Goal: Transaction & Acquisition: Purchase product/service

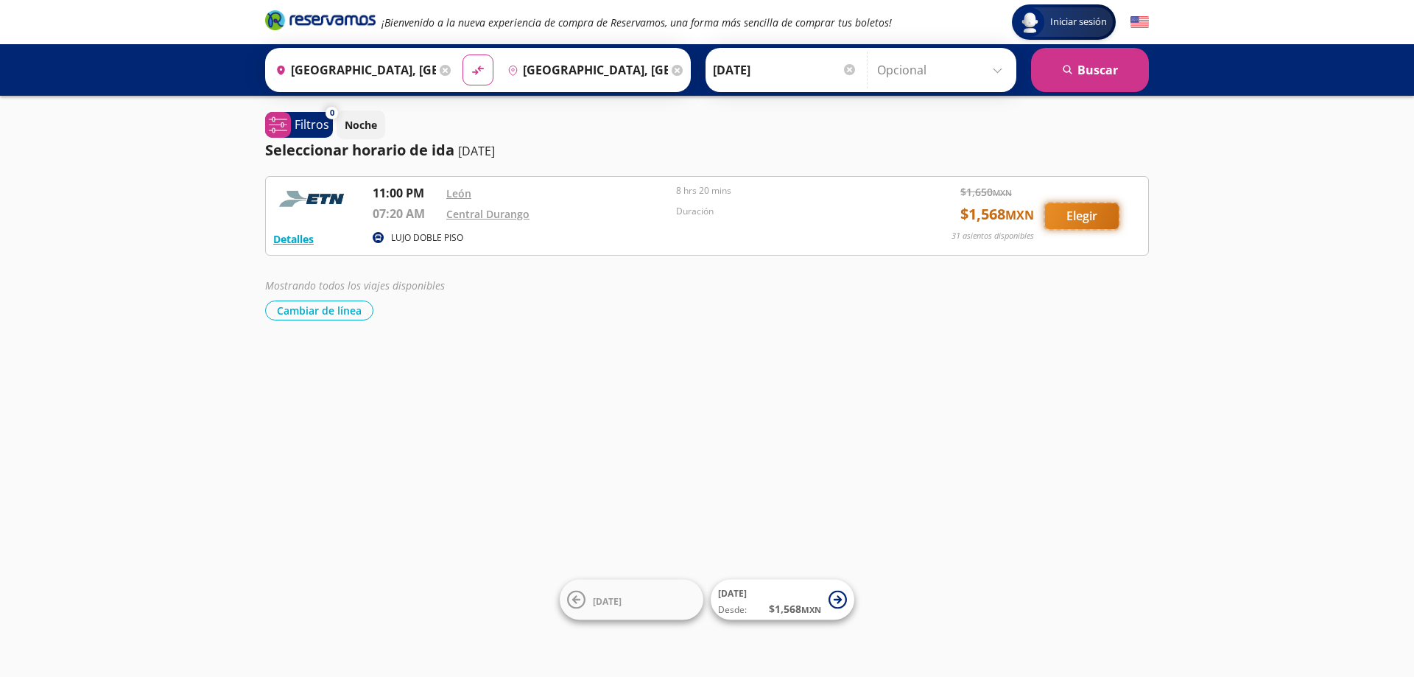
click at [1076, 211] on button "Elegir" at bounding box center [1082, 216] width 74 height 26
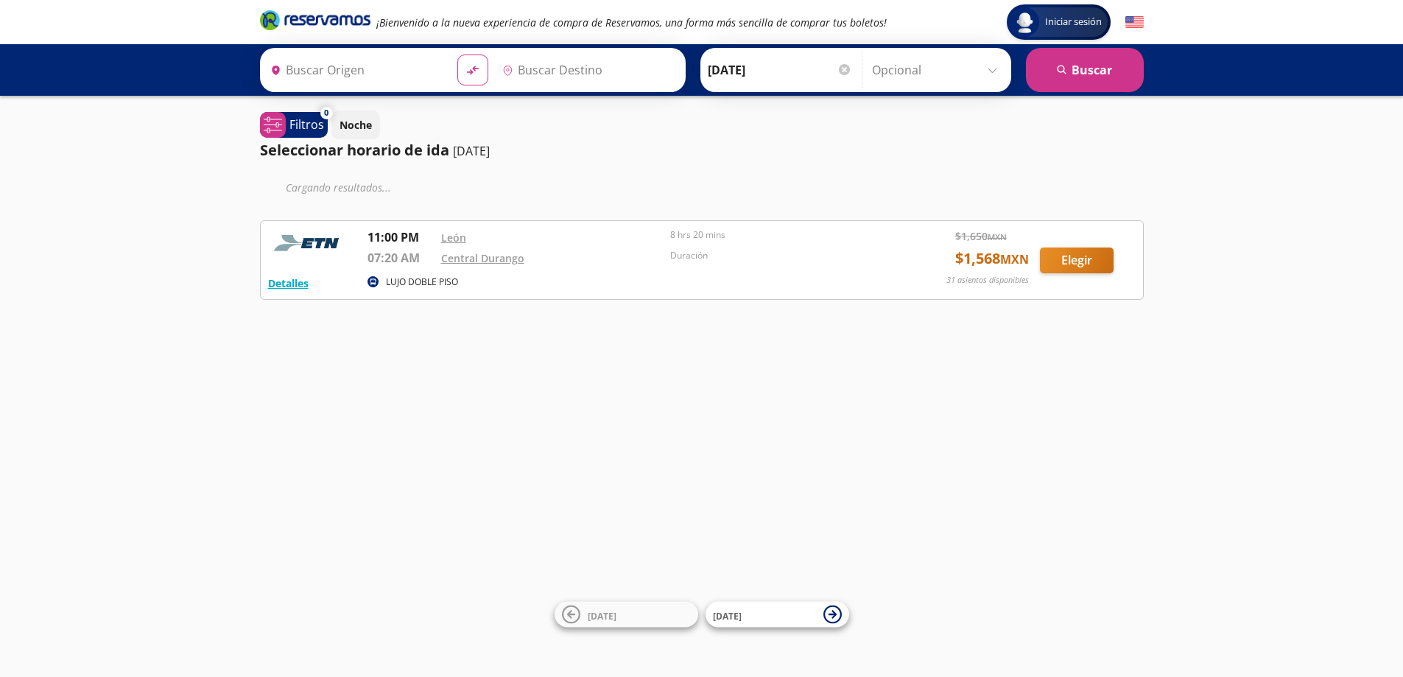
type input "[GEOGRAPHIC_DATA], [GEOGRAPHIC_DATA]"
type input "Central [GEOGRAPHIC_DATA], [GEOGRAPHIC_DATA]"
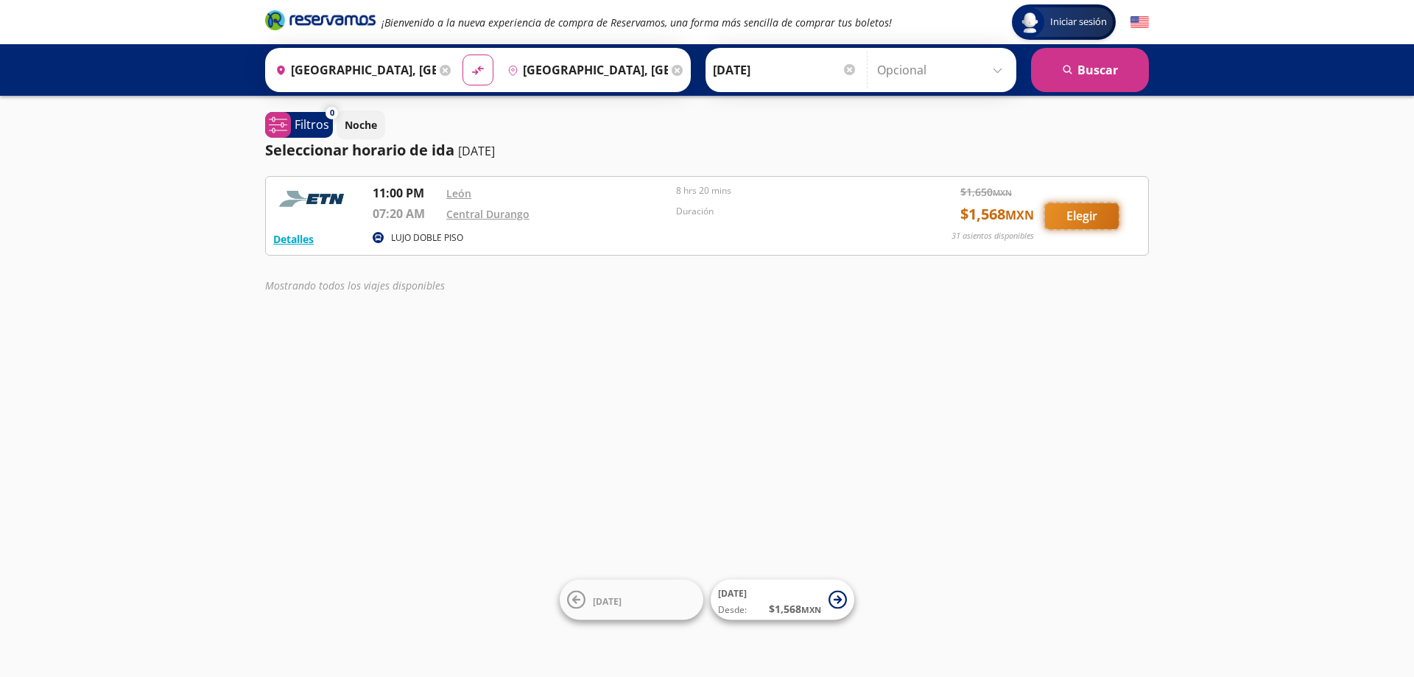
click at [1087, 219] on button "Elegir" at bounding box center [1082, 216] width 74 height 26
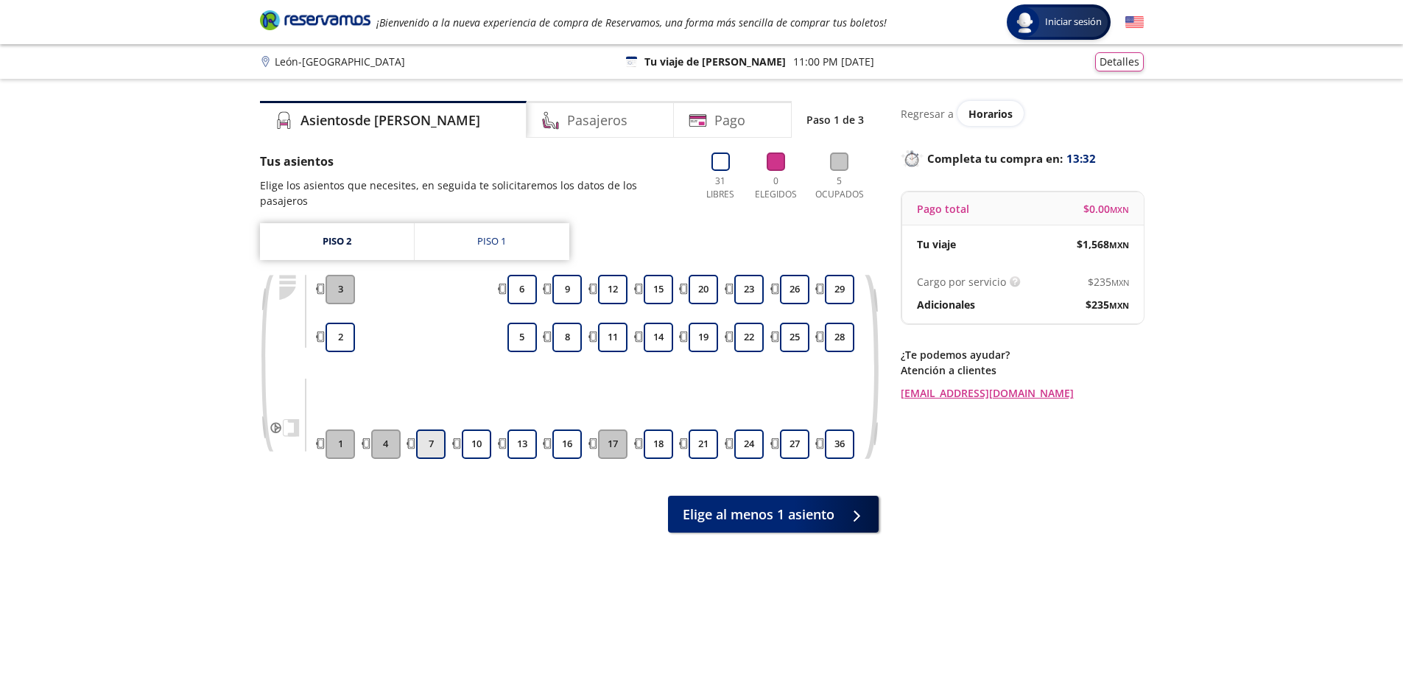
click at [428, 429] on button "7" at bounding box center [430, 443] width 29 height 29
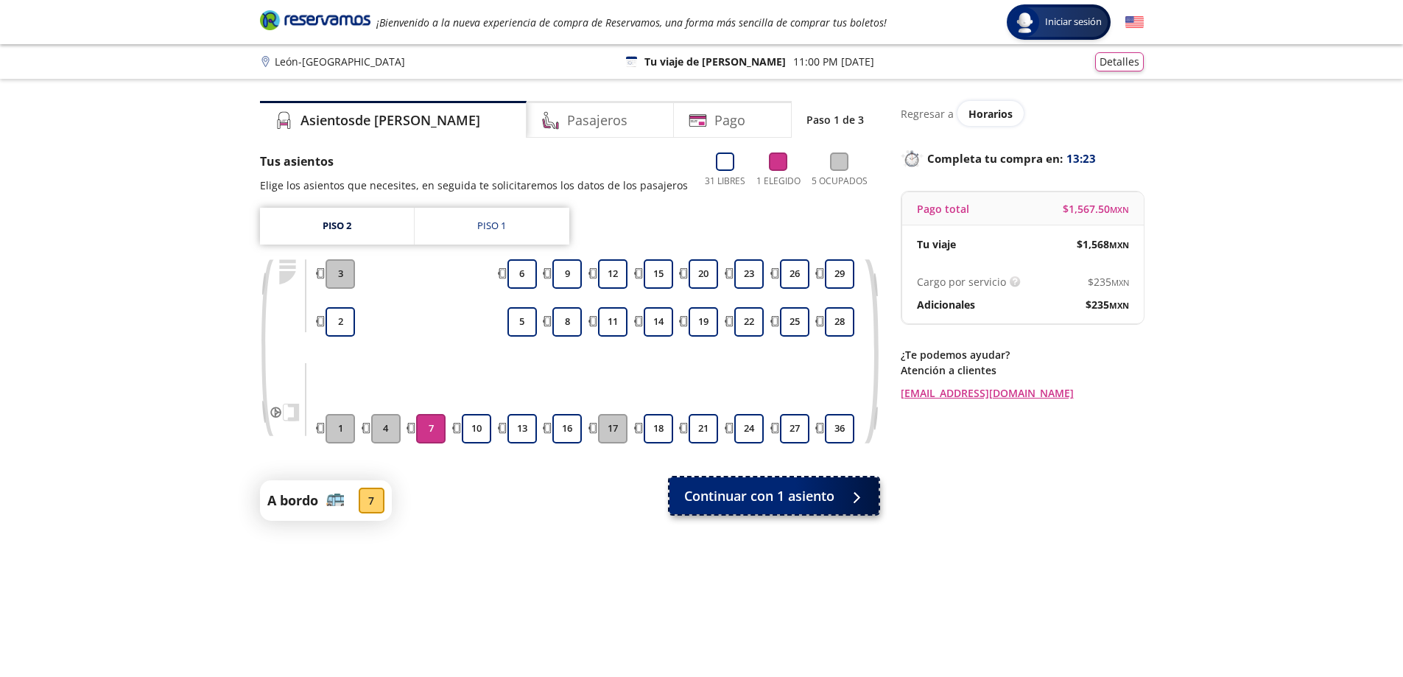
click at [784, 496] on span "Continuar con 1 asiento" at bounding box center [759, 496] width 150 height 20
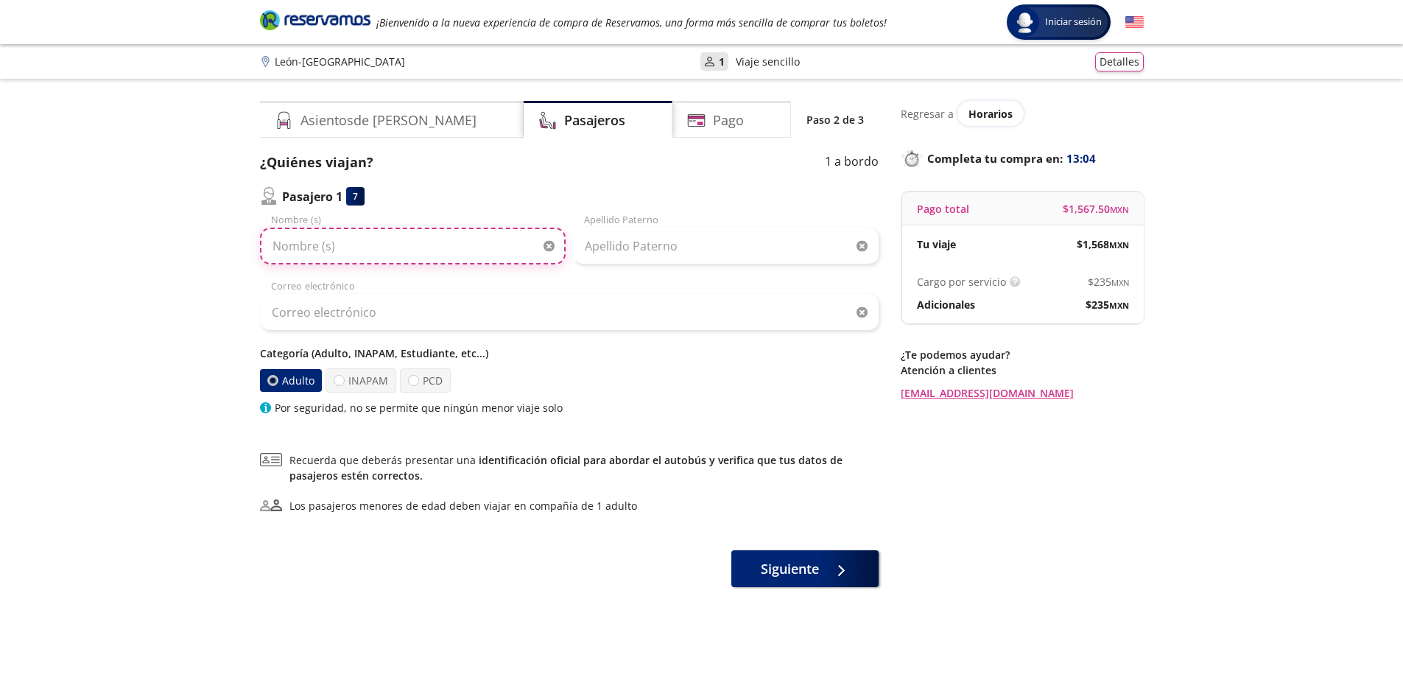
click at [360, 250] on input "Nombre (s)" at bounding box center [413, 246] width 306 height 37
type input "MAURO"
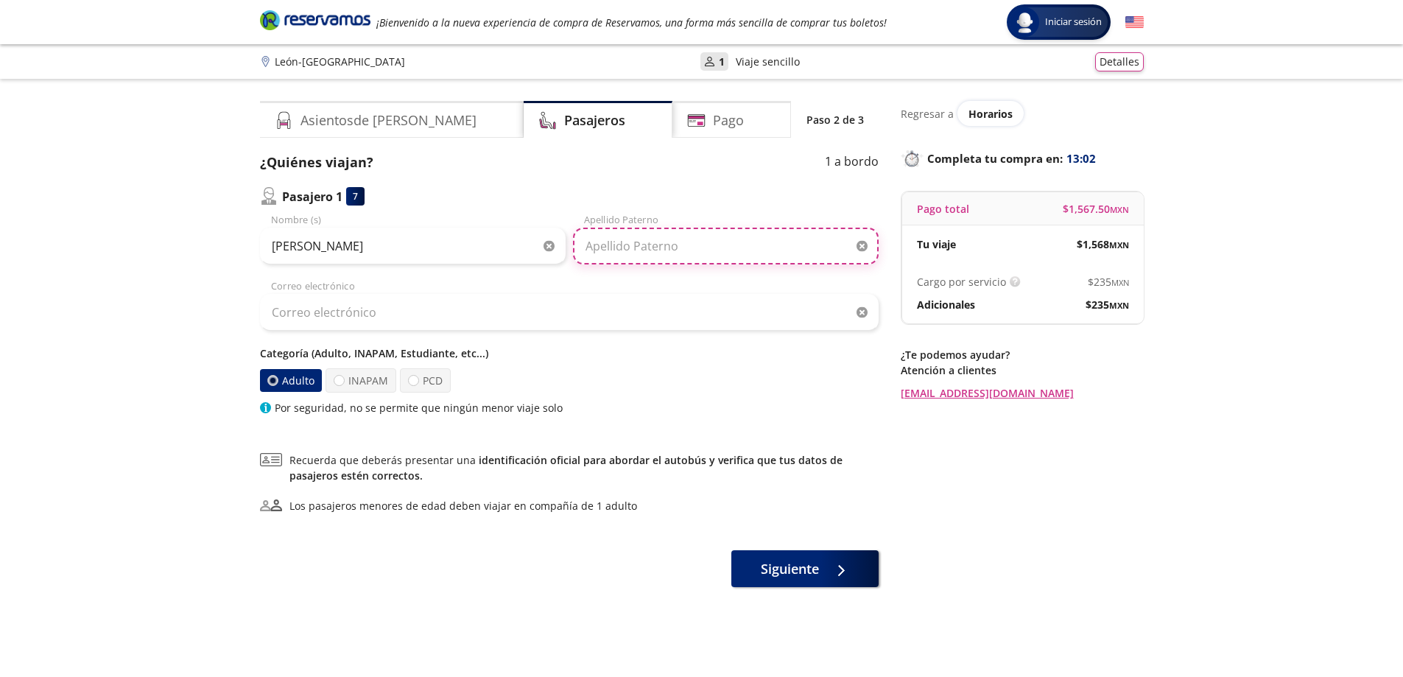
type input "SCUDELER"
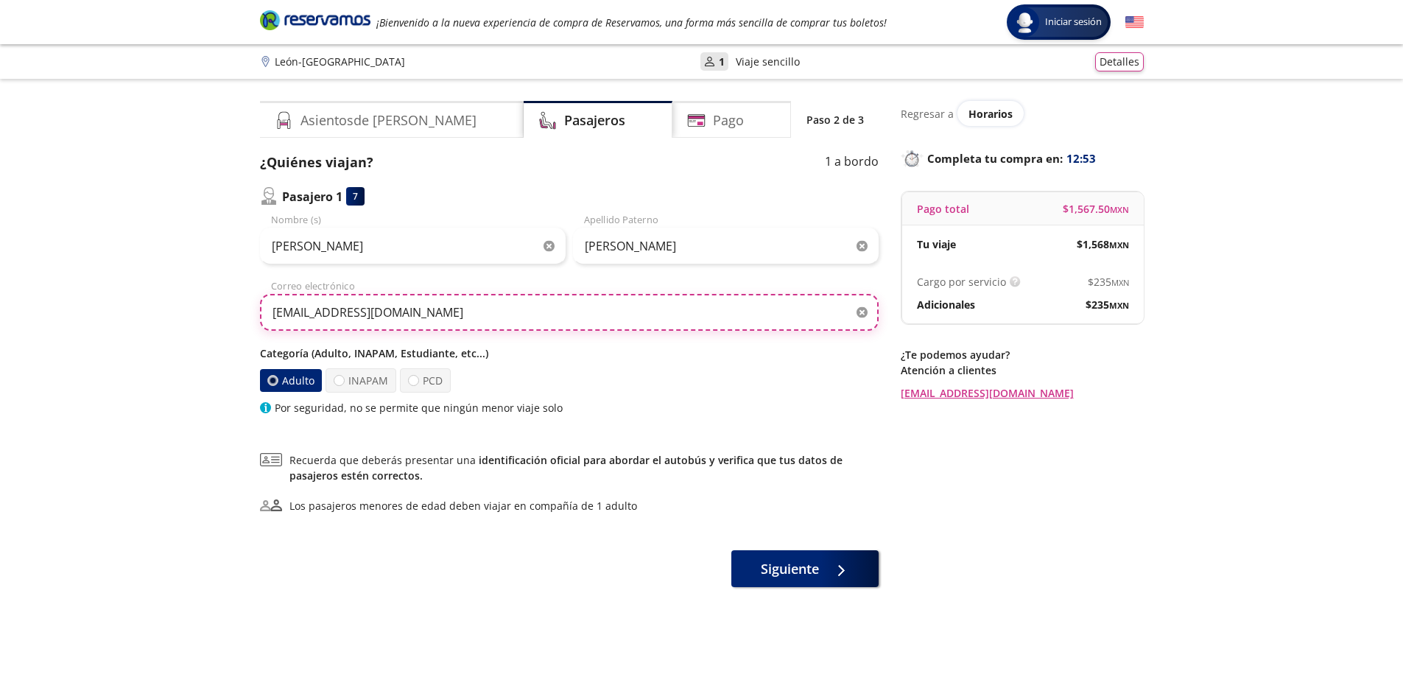
drag, startPoint x: 287, startPoint y: 319, endPoint x: 238, endPoint y: 319, distance: 49.3
click at [238, 319] on div "Group 9 Created with Sketch. Datos para la compra León - Durango Iniciar sesión…" at bounding box center [701, 386] width 1403 height 772
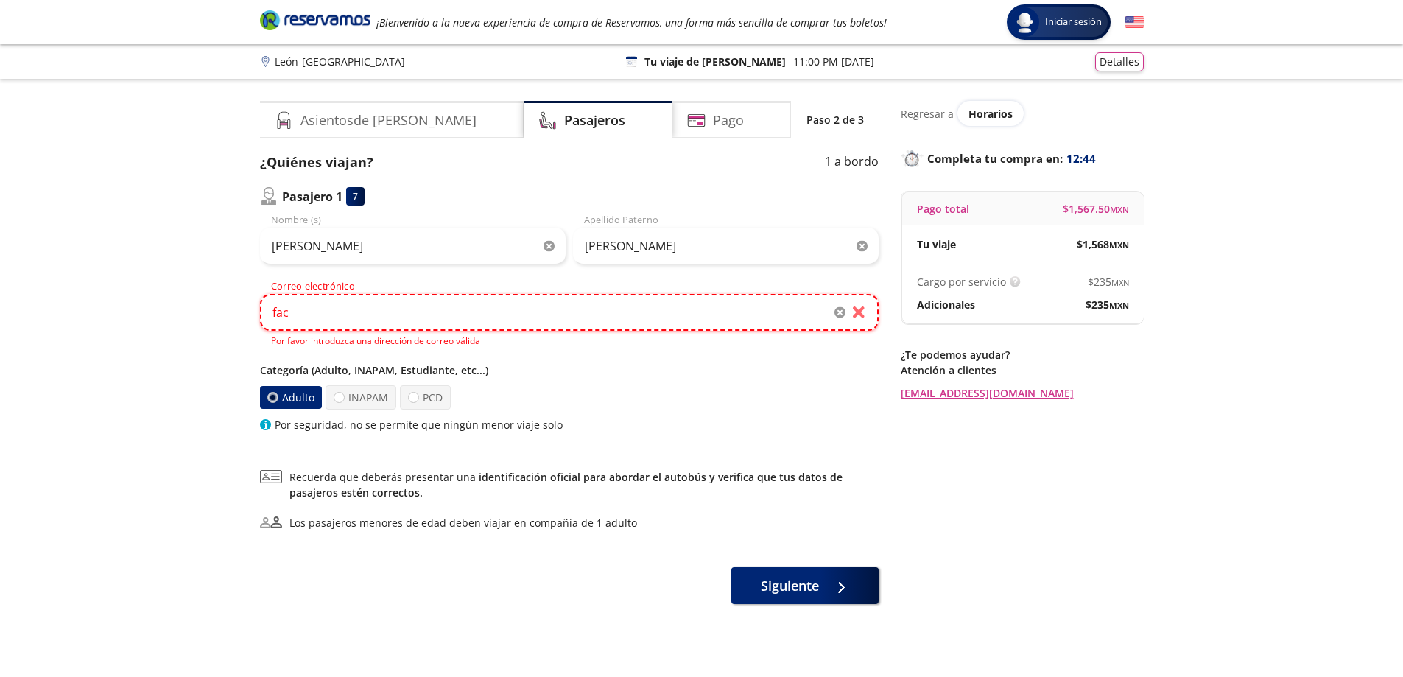
type input "FACTURASMAURO032025@GMAIL.COM"
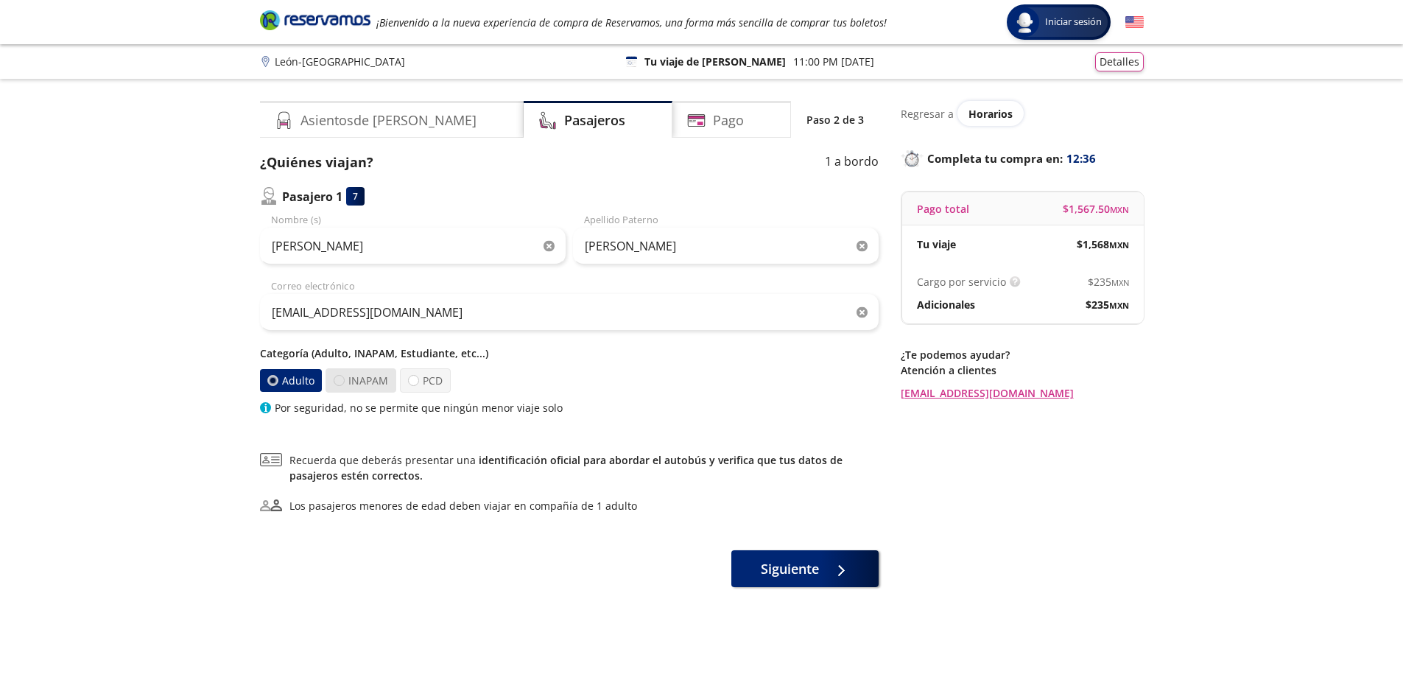
click at [334, 378] on div at bounding box center [339, 380] width 11 height 11
click at [334, 378] on input "INAPAM" at bounding box center [339, 381] width 10 height 10
radio input "true"
click at [278, 379] on div at bounding box center [273, 380] width 11 height 11
click at [278, 379] on input "Adulto" at bounding box center [273, 381] width 10 height 10
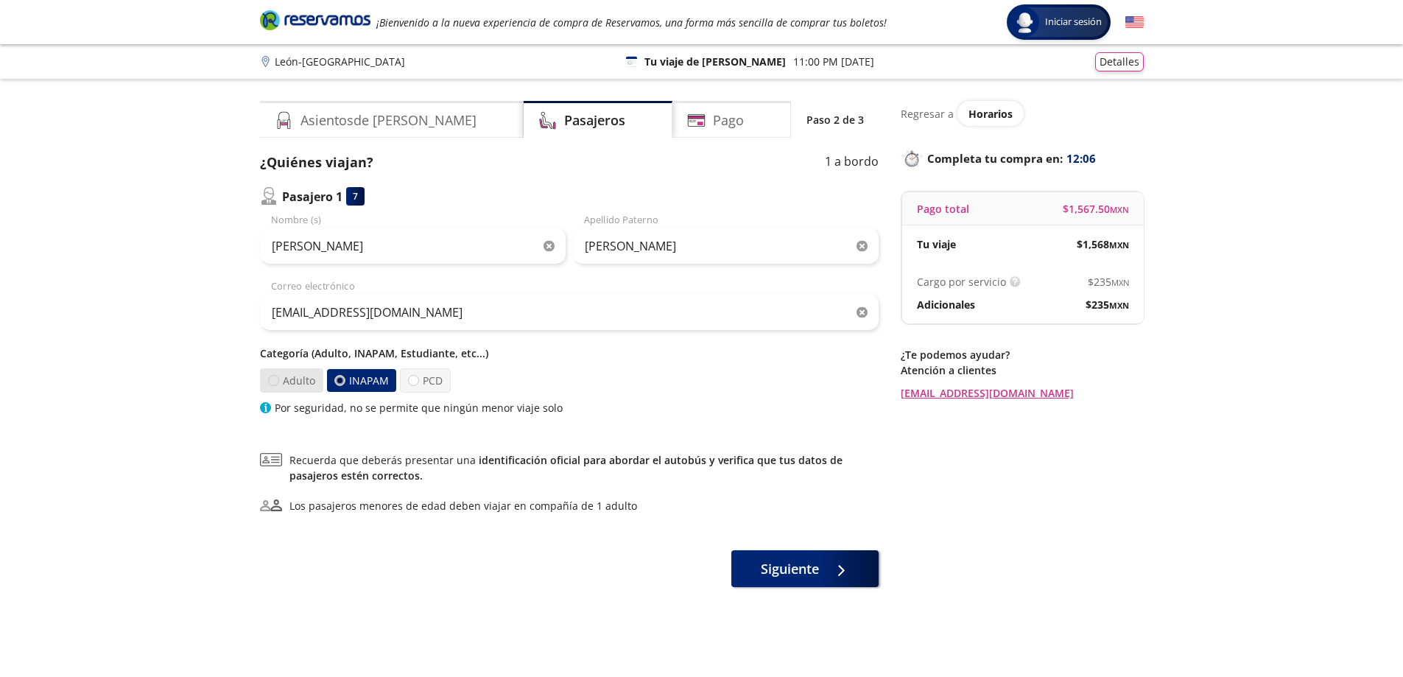
radio input "true"
radio input "false"
click at [791, 565] on span "Siguiente" at bounding box center [790, 566] width 58 height 20
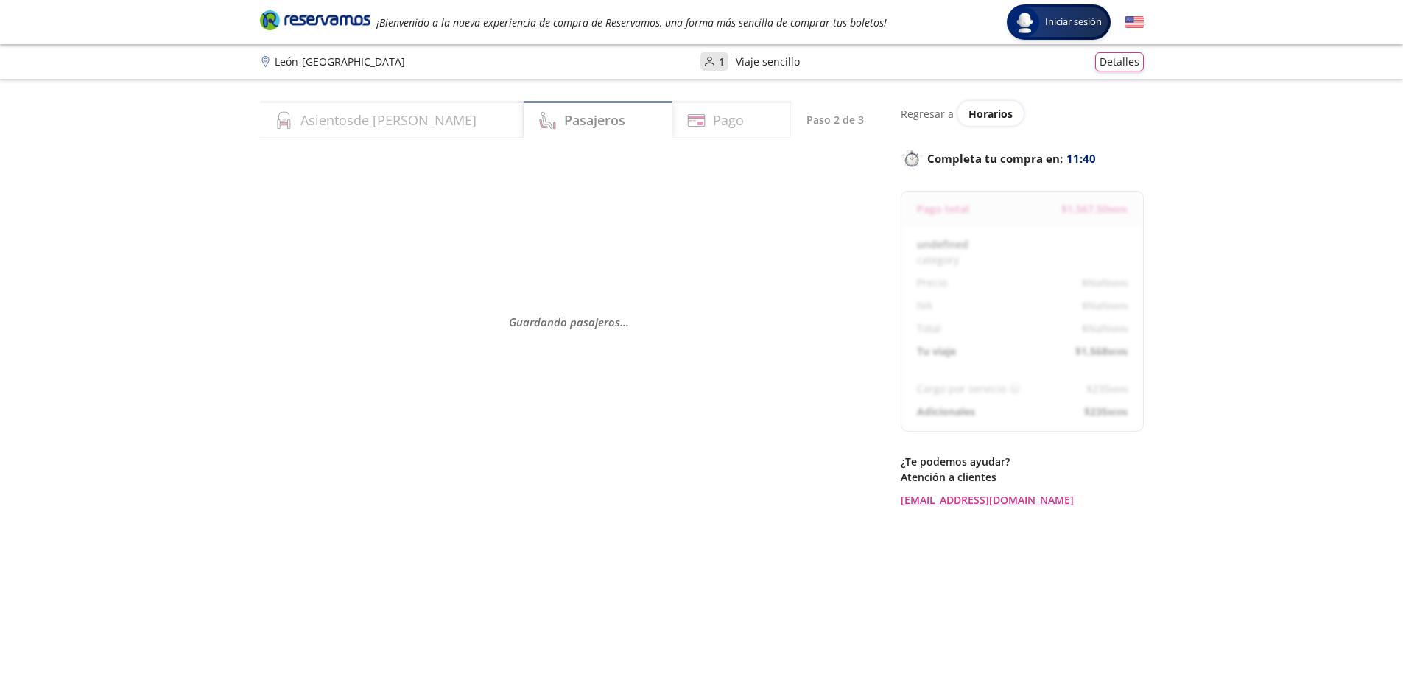
select select "MX"
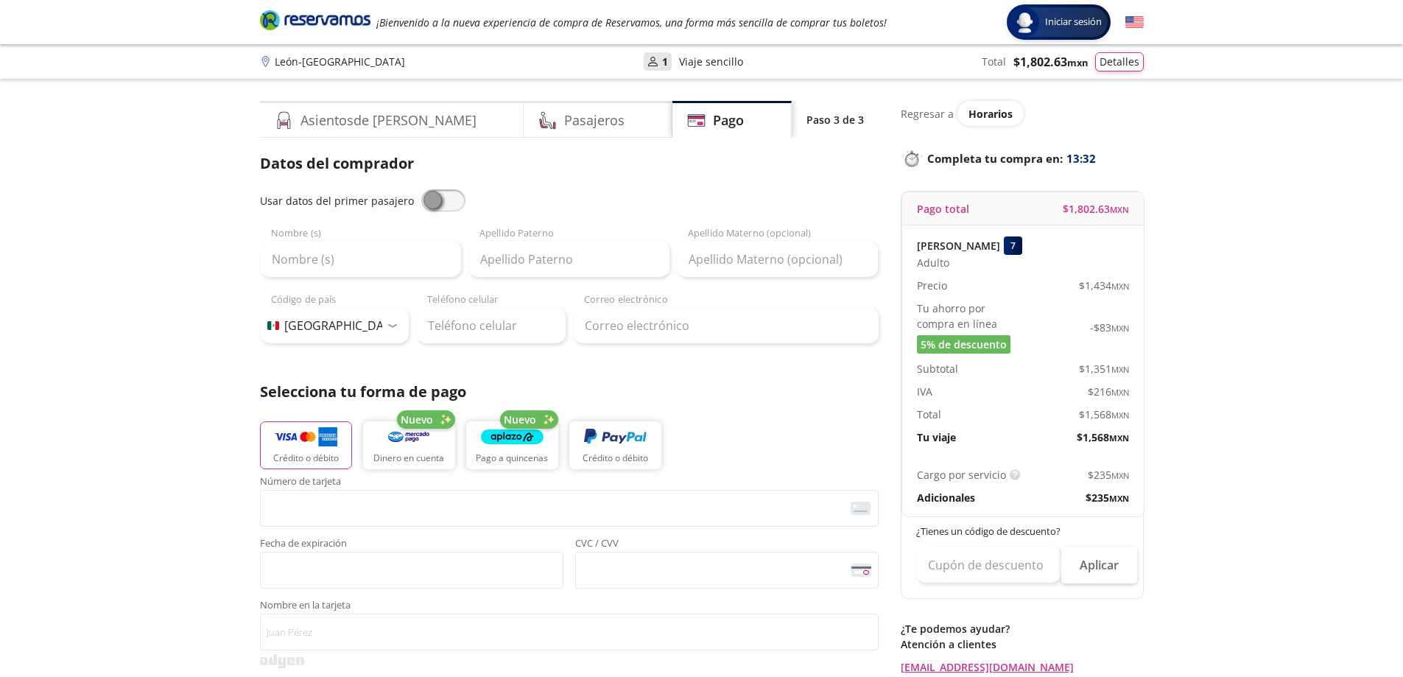
click at [441, 197] on span at bounding box center [443, 200] width 44 height 22
click at [421, 189] on input "checkbox" at bounding box center [421, 189] width 0 height 0
type input "MAURO"
type input "SCUDELER"
type input "FACTURASMAURO032025@GMAIL.COM"
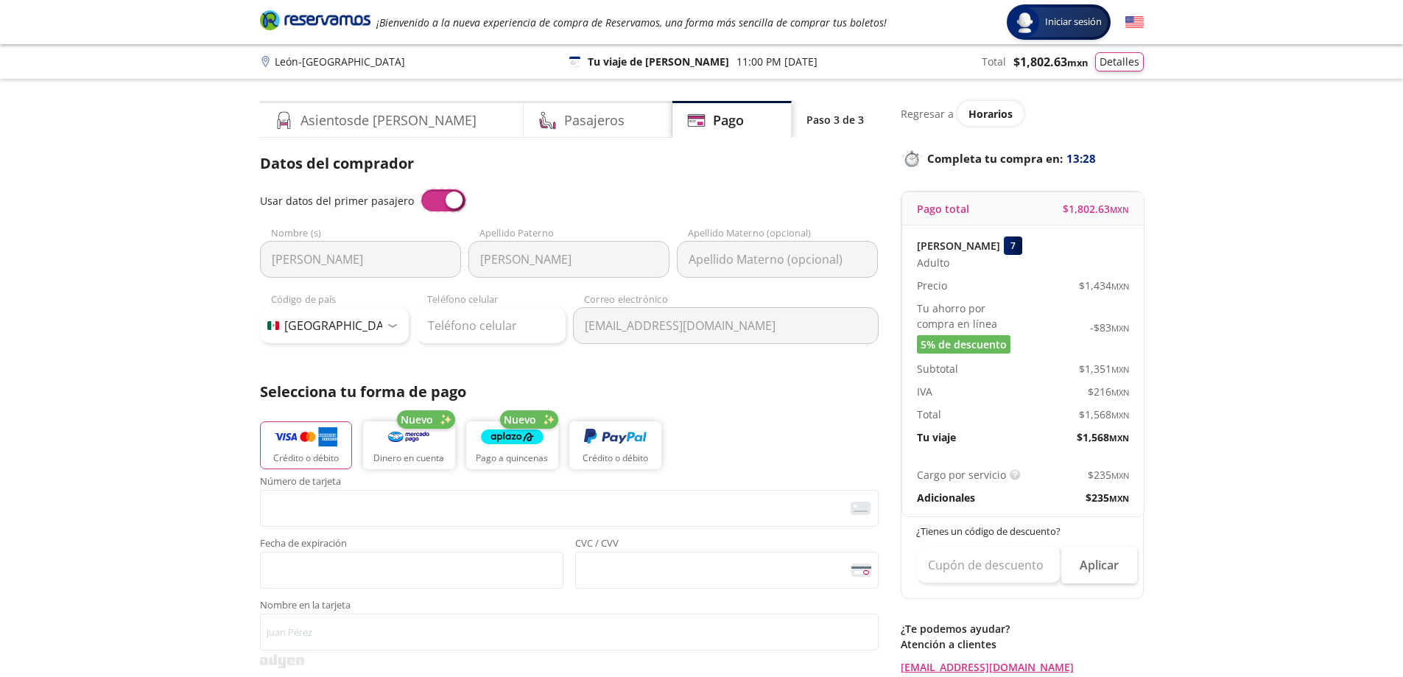
scroll to position [74, 0]
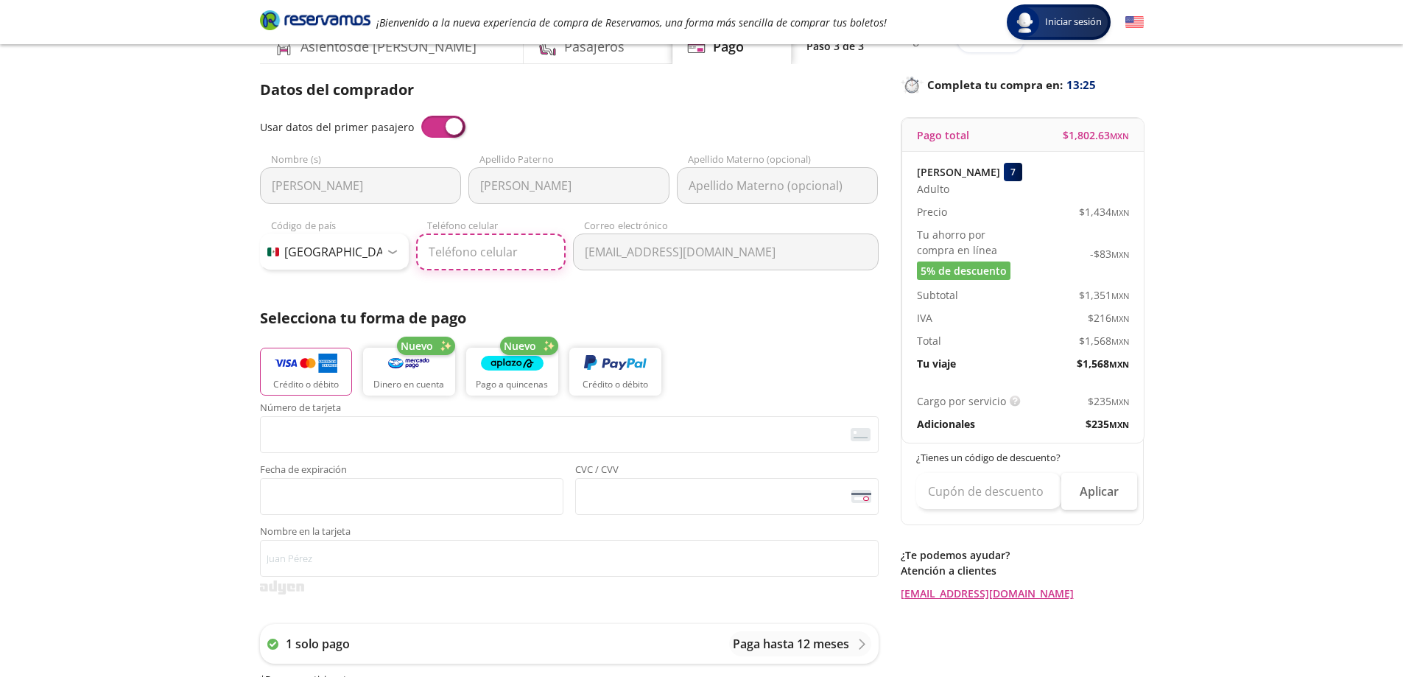
click at [540, 255] on input "Teléfono celular" at bounding box center [490, 251] width 149 height 37
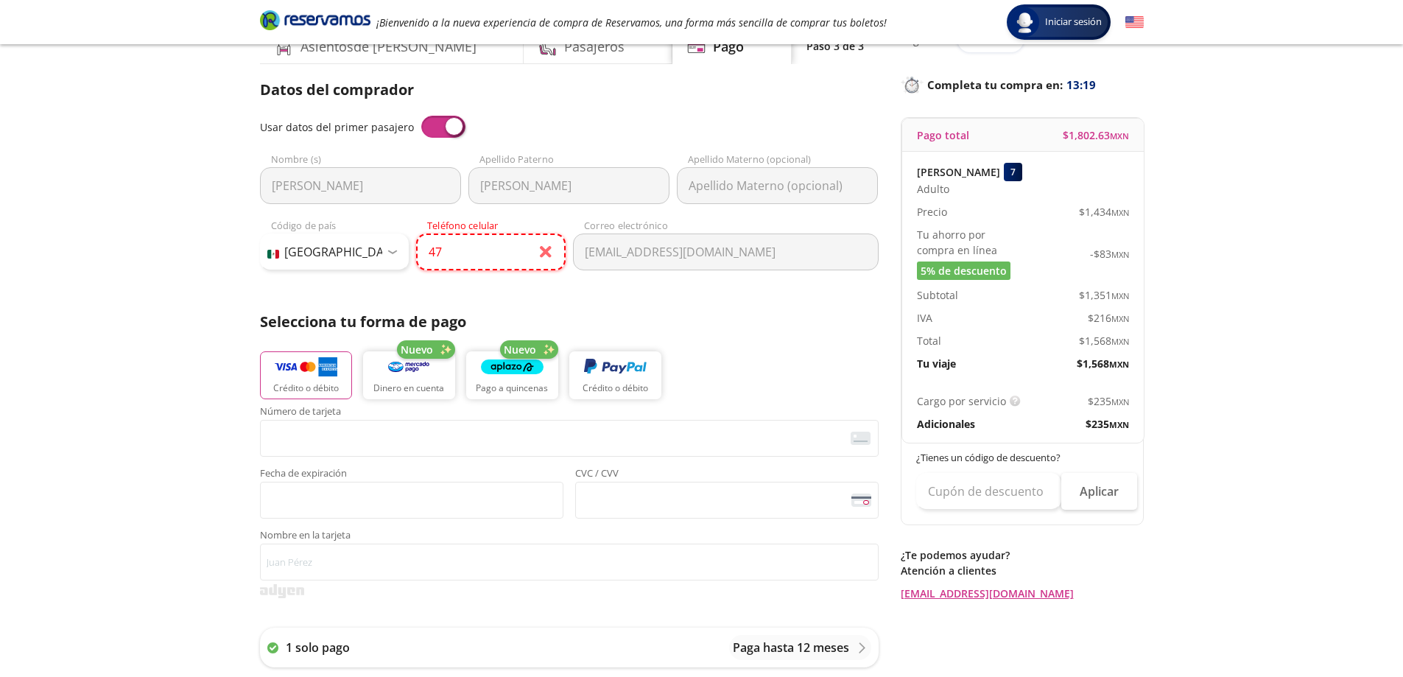
type input "4"
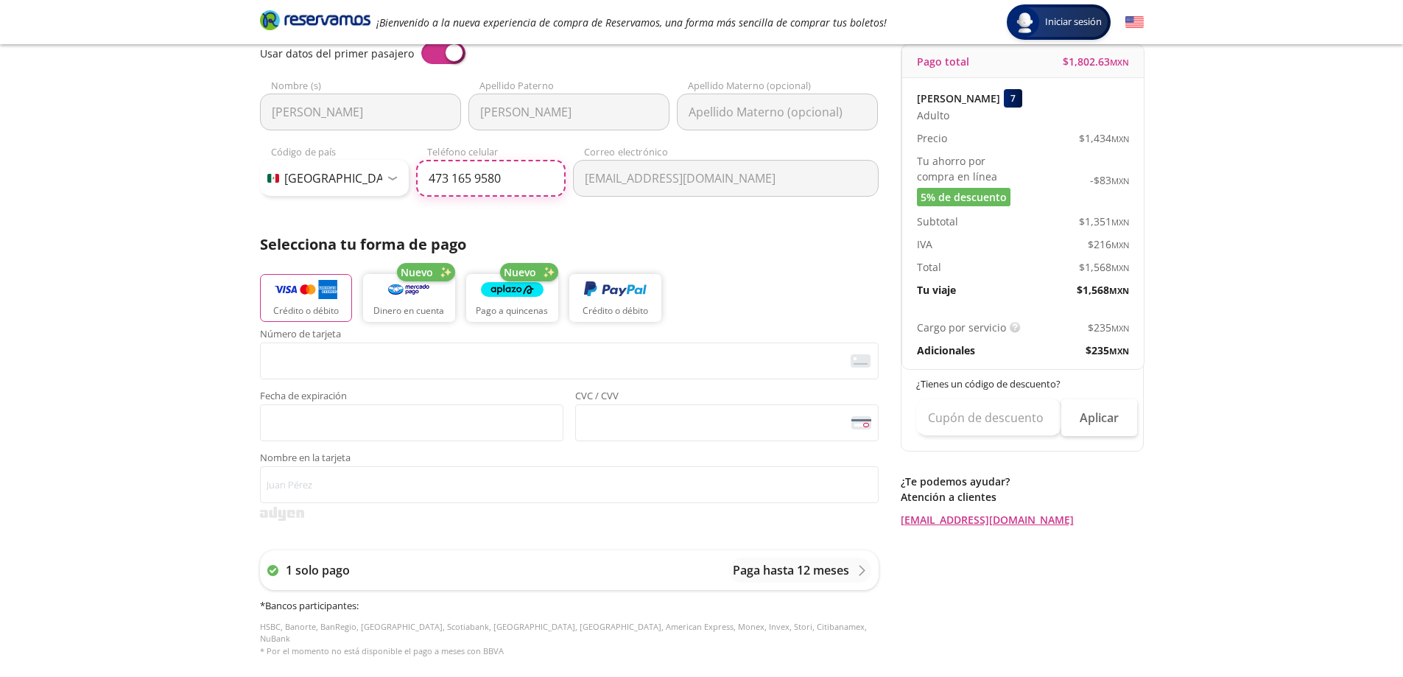
scroll to position [221, 0]
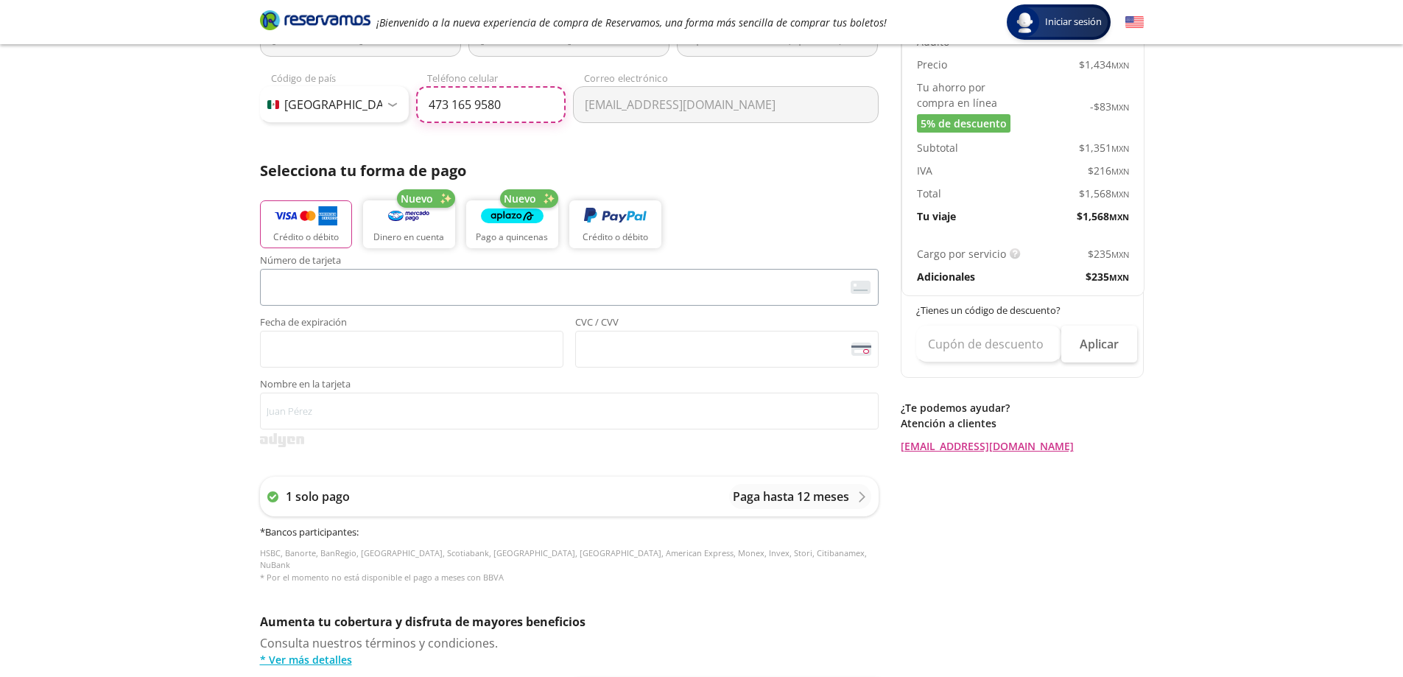
type input "473 165 9580"
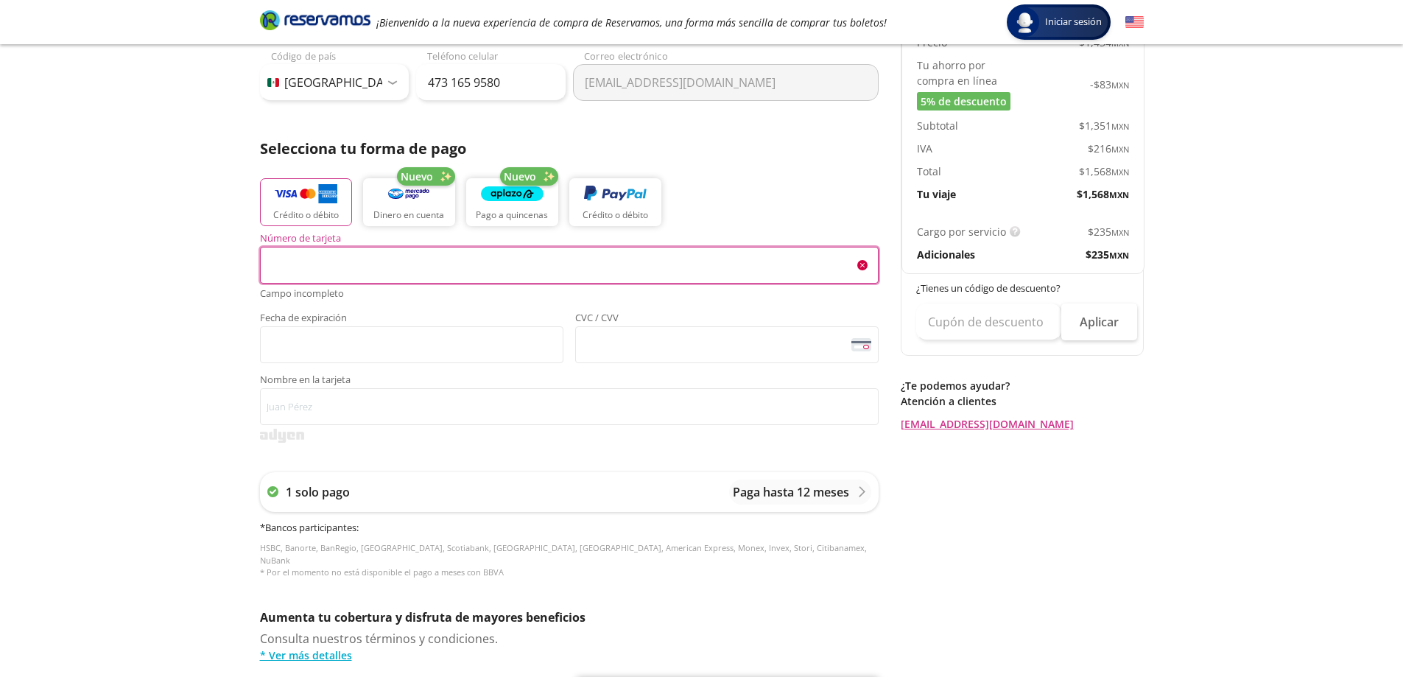
scroll to position [229, 0]
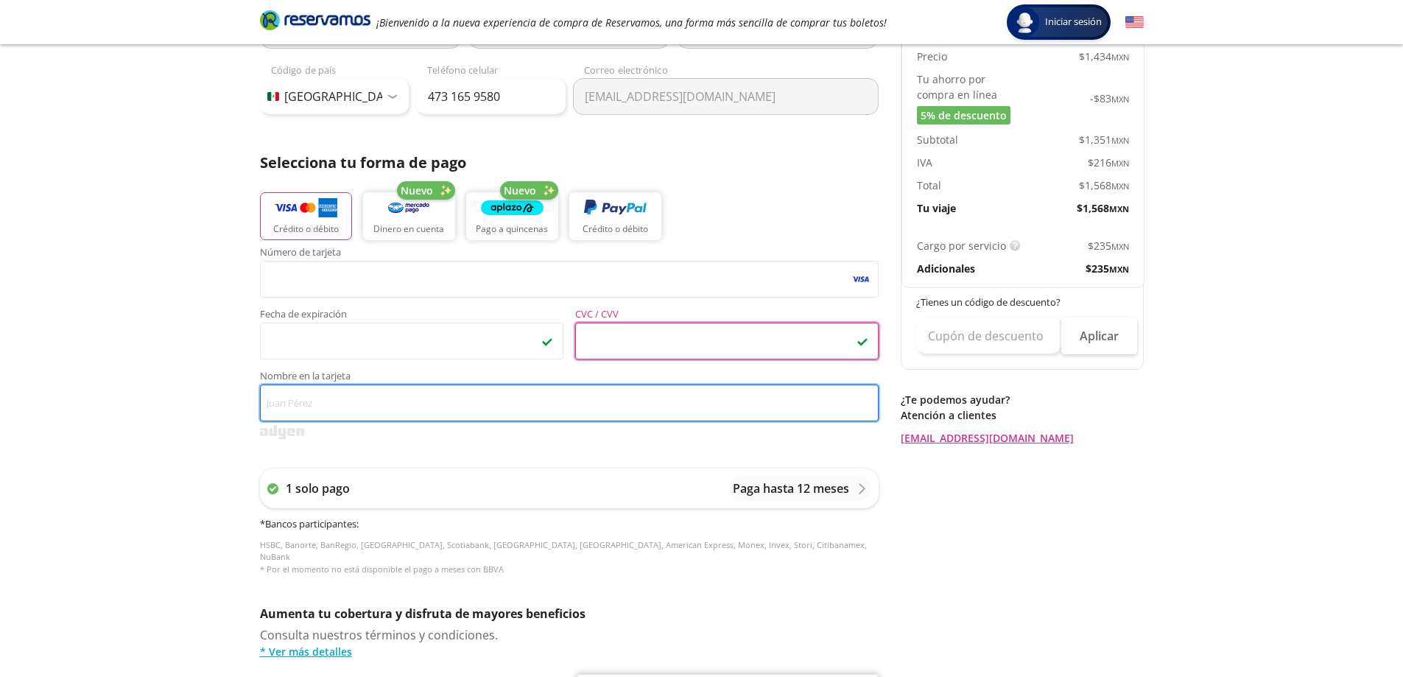
click at [335, 406] on input "Nombre en la tarjeta" at bounding box center [569, 402] width 619 height 37
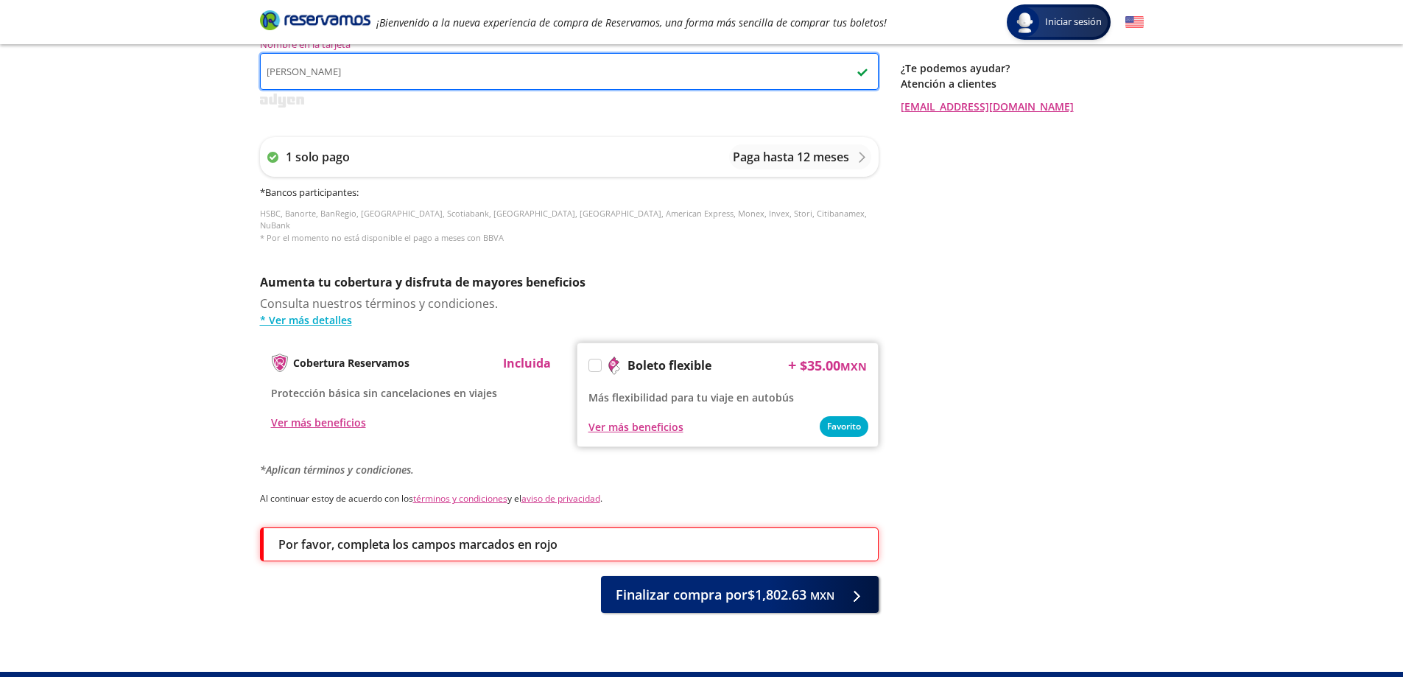
scroll to position [580, 0]
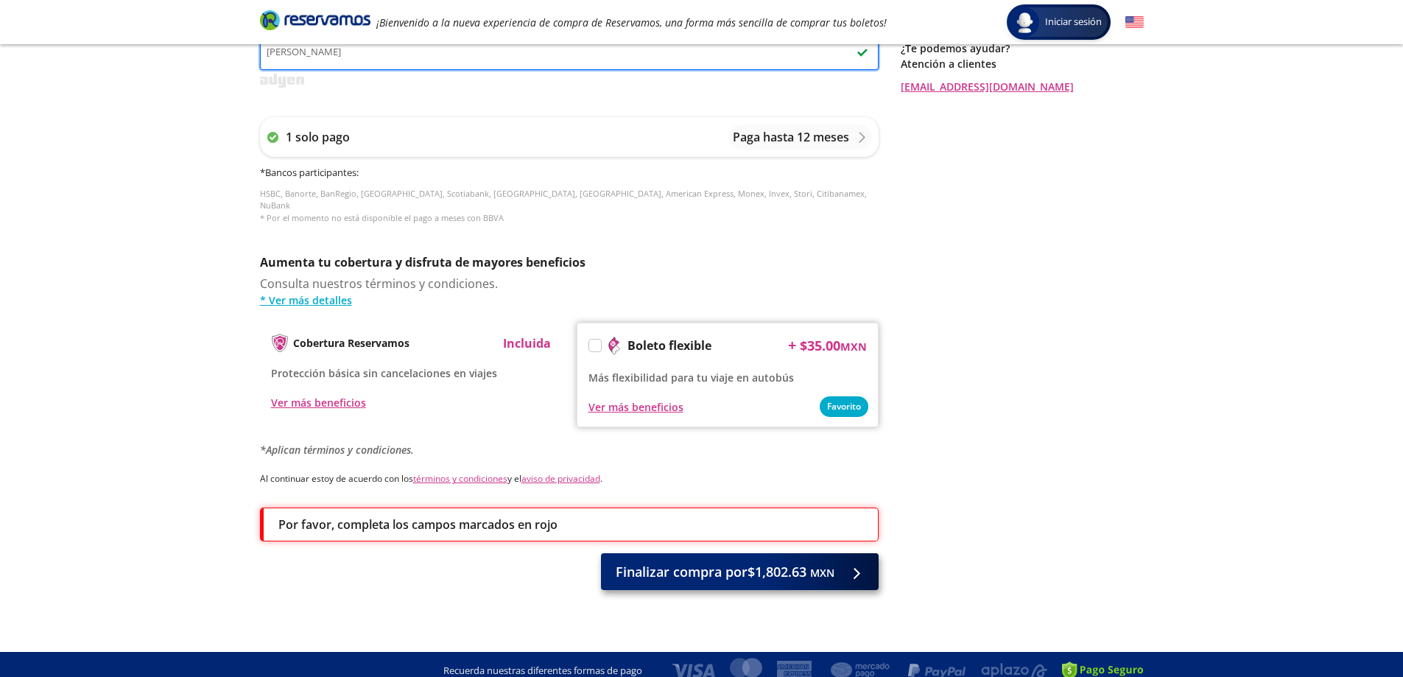
type input "Mauro Scudeler"
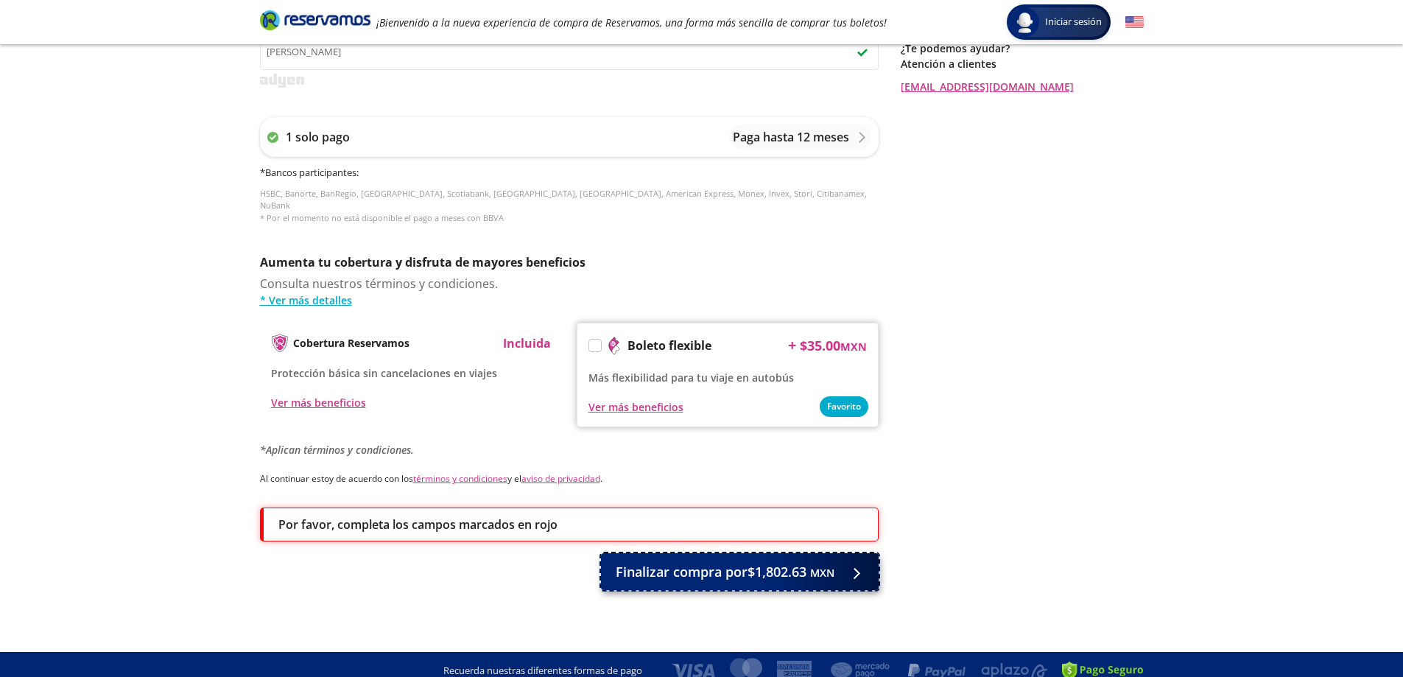
click at [733, 562] on span "Finalizar compra por $1,802.63 MXN" at bounding box center [725, 572] width 219 height 20
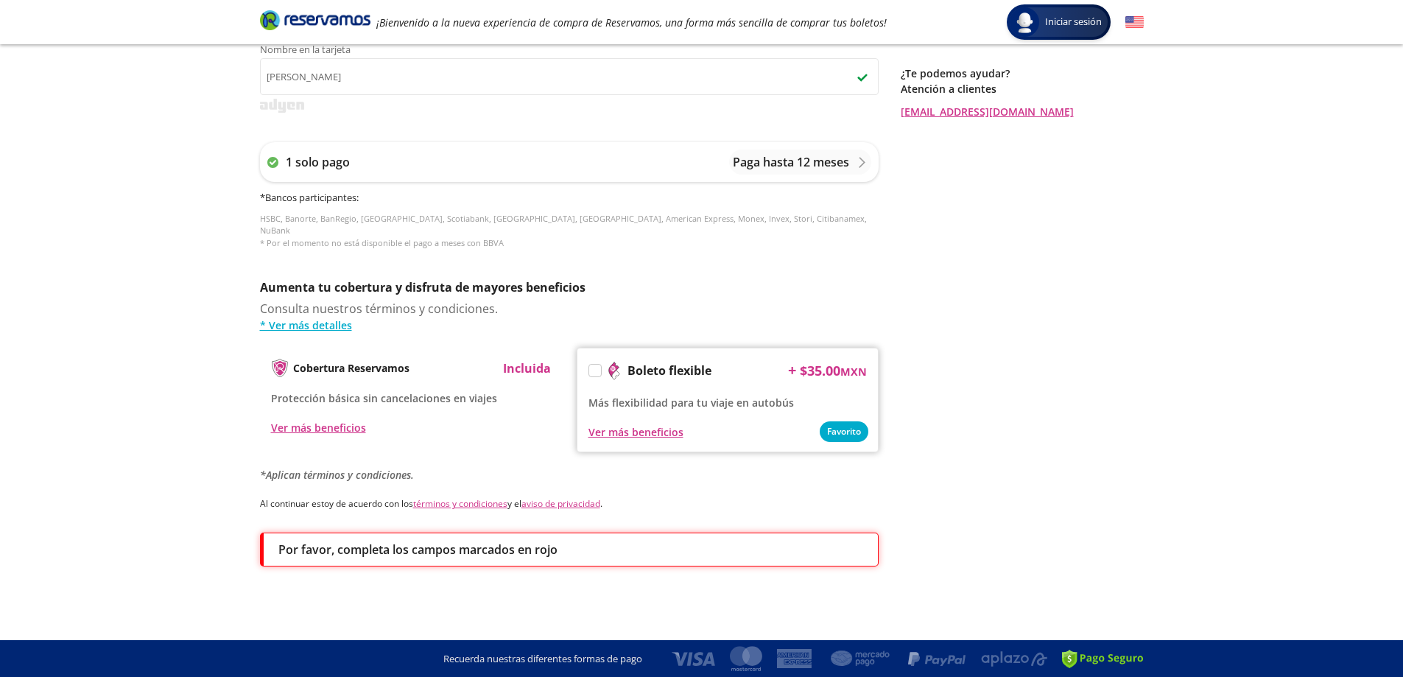
scroll to position [0, 0]
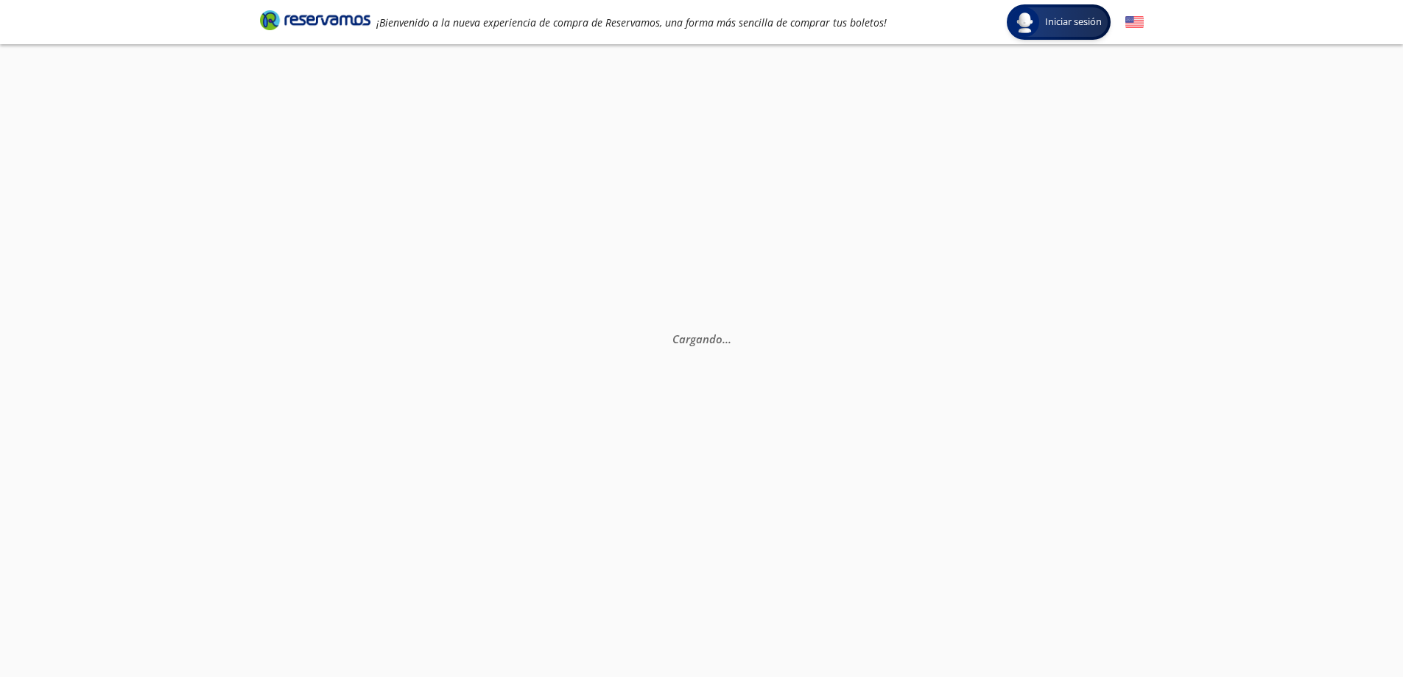
select select "MX"
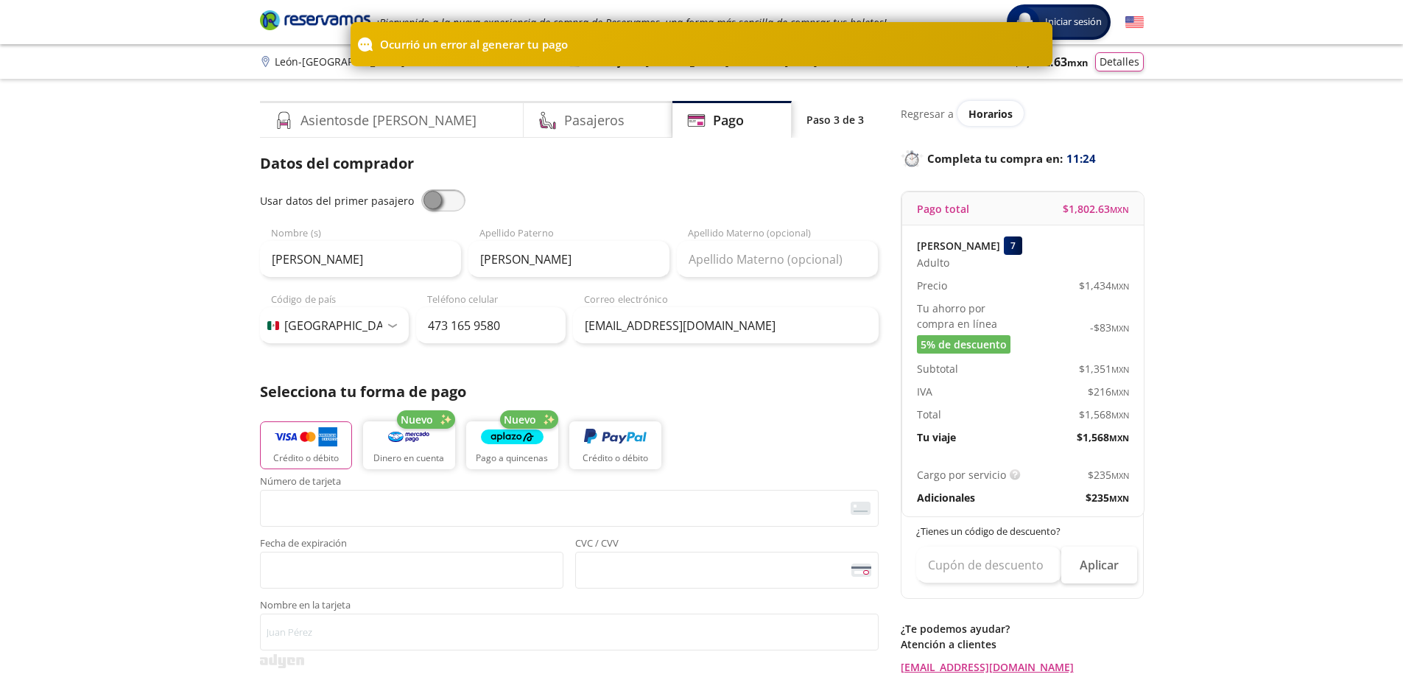
click at [758, 416] on div "Crédito o débito Nuevo Dinero en cuenta Nuevo Pago a quincenas Crédito o débito" at bounding box center [569, 443] width 619 height 66
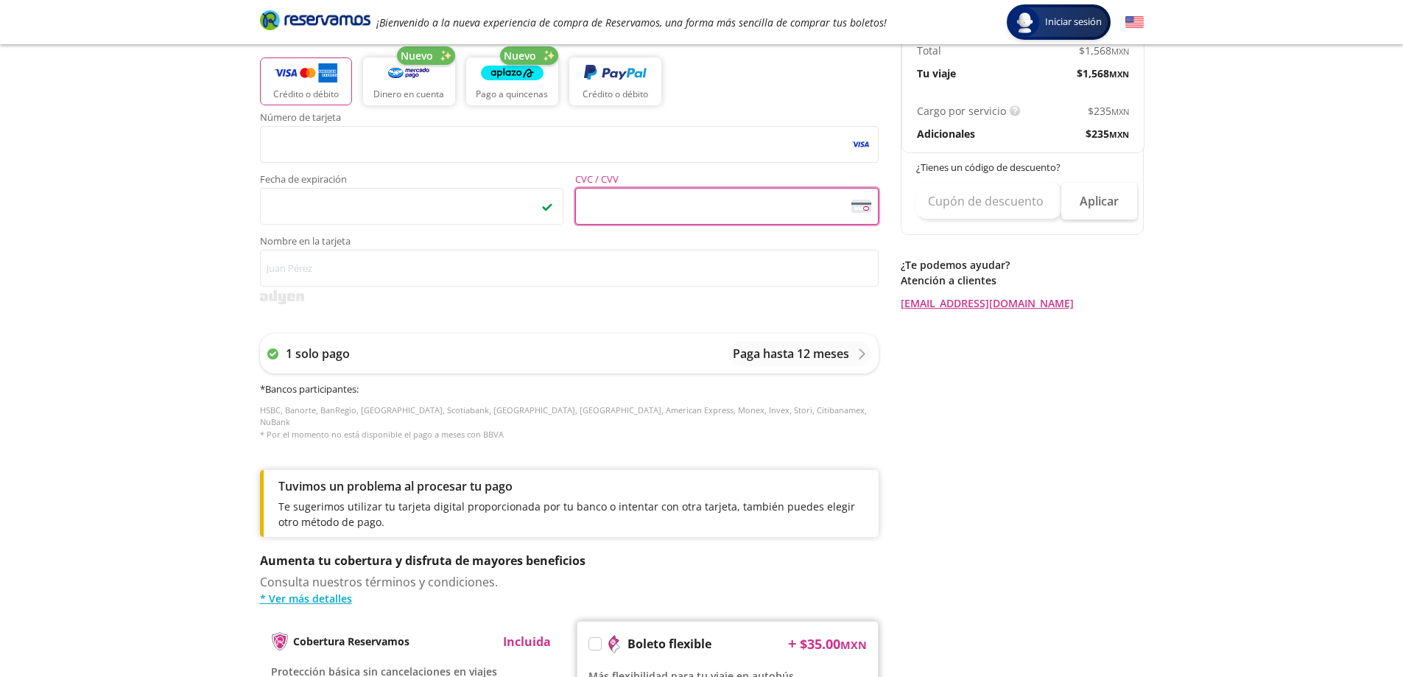
scroll to position [368, 0]
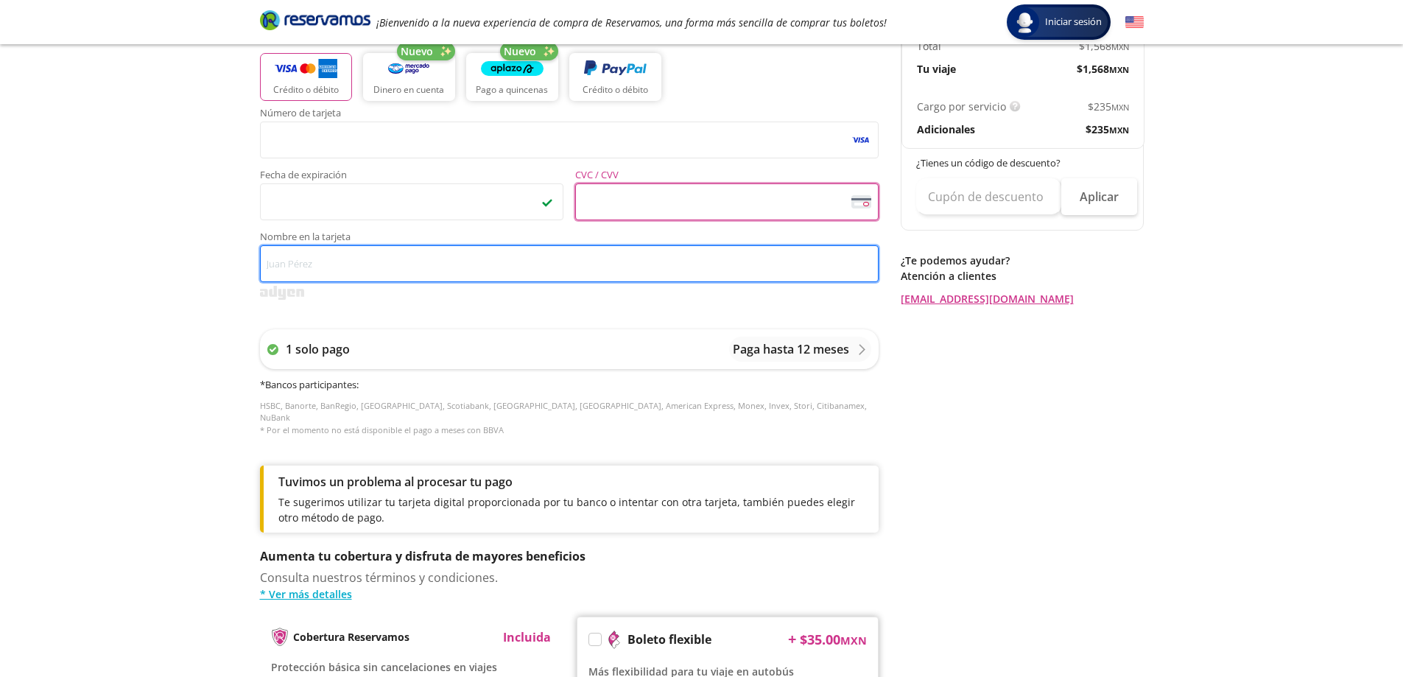
click at [346, 266] on input "Nombre en la tarjeta" at bounding box center [569, 263] width 619 height 37
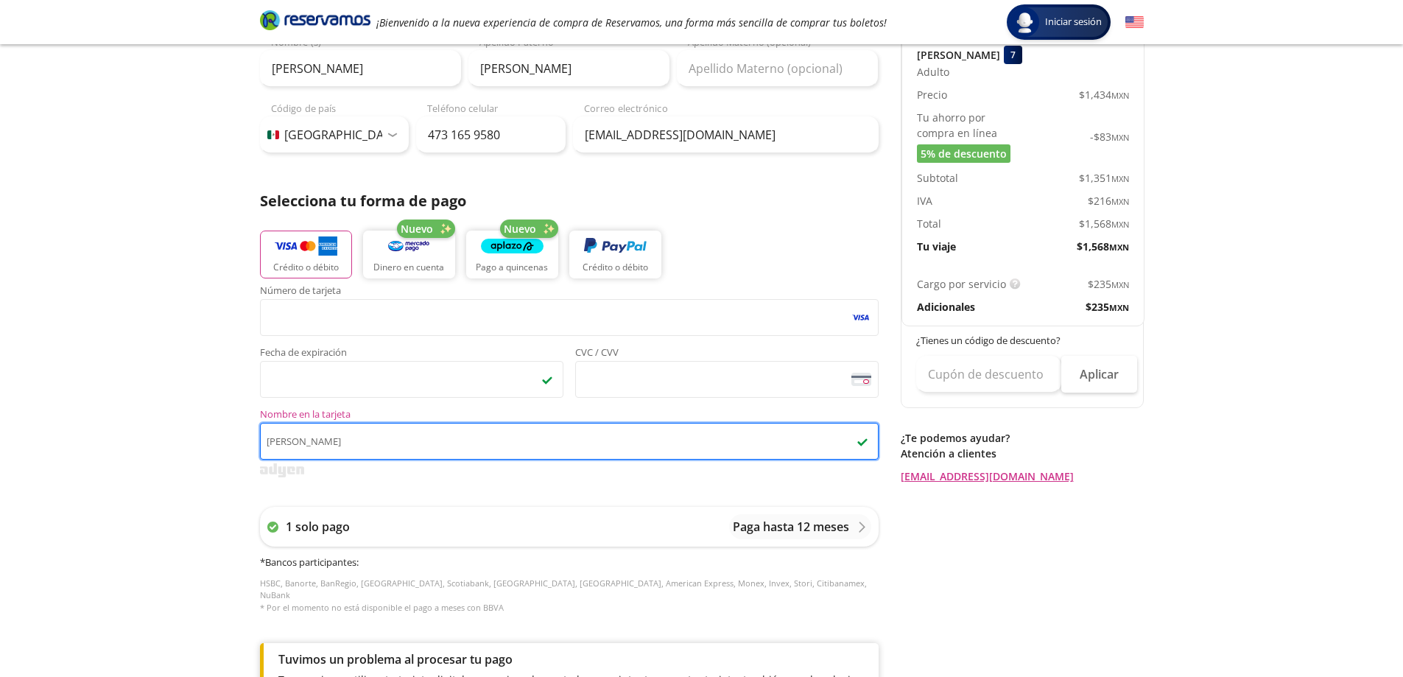
scroll to position [172, 0]
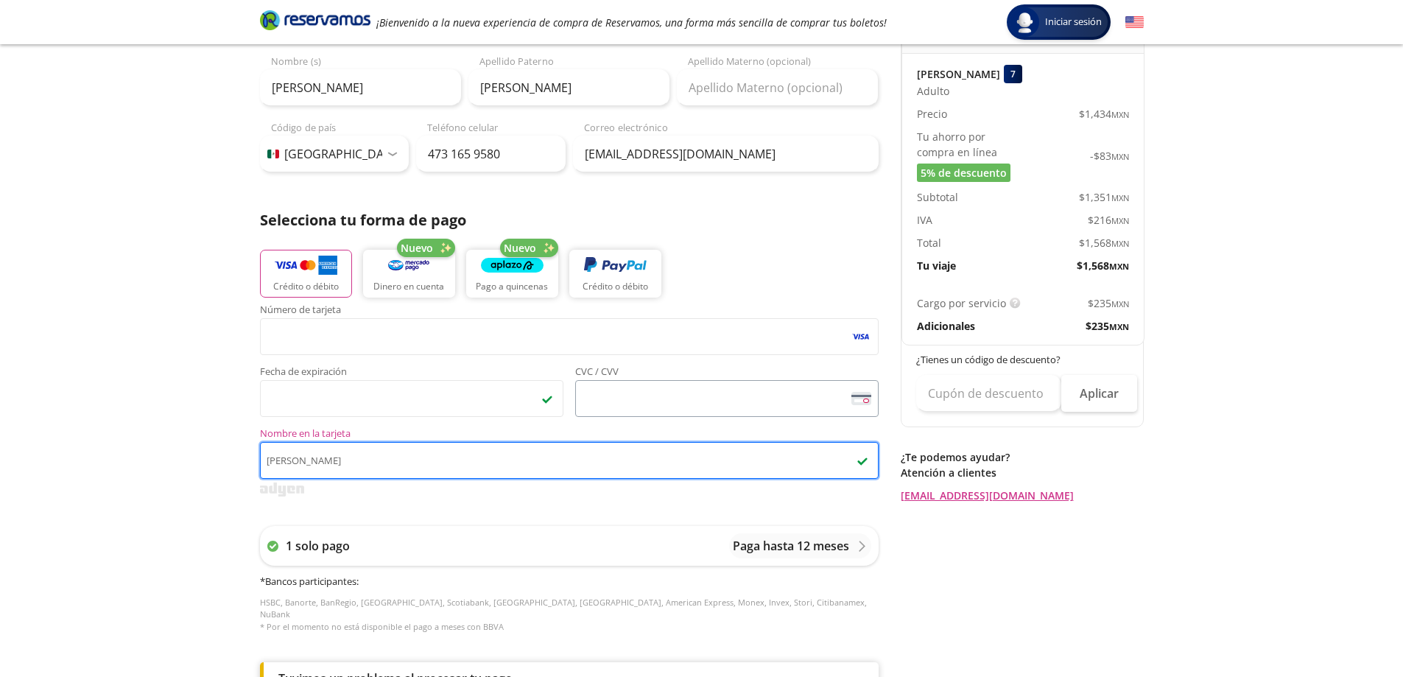
type input "Mauro Scudeler"
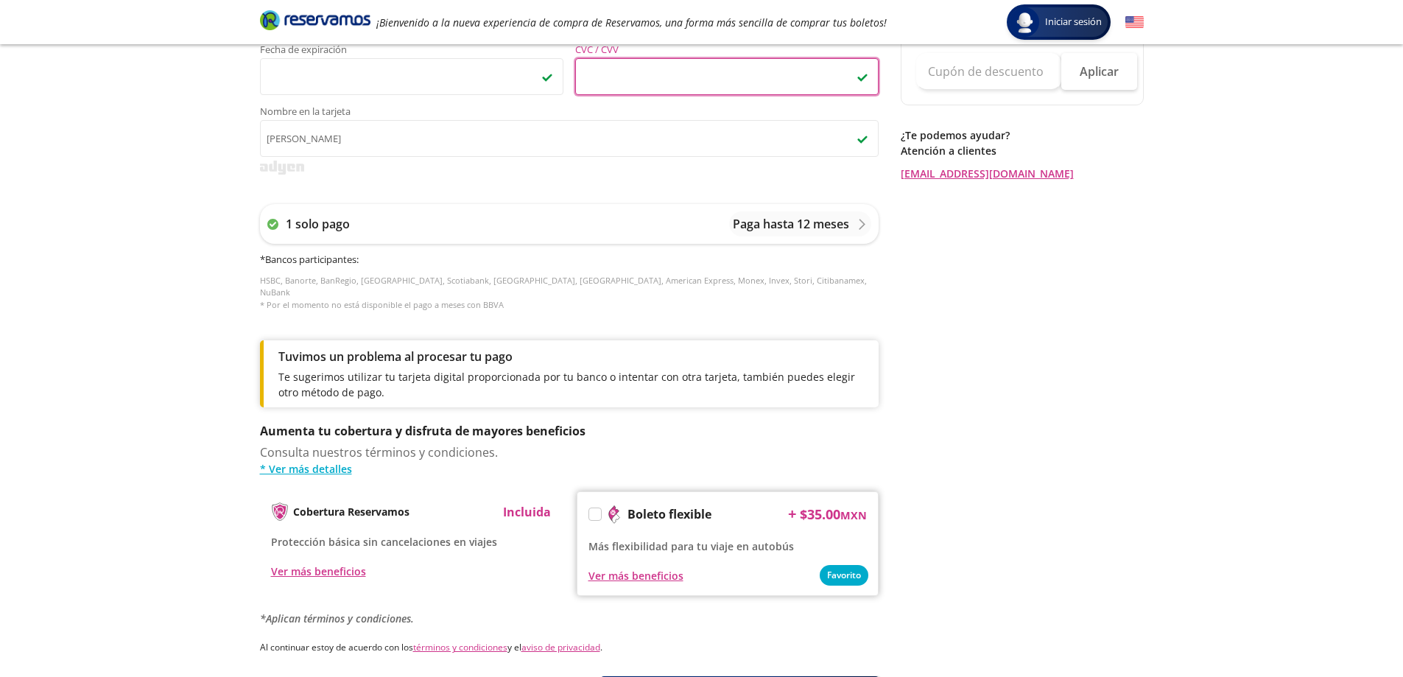
scroll to position [540, 0]
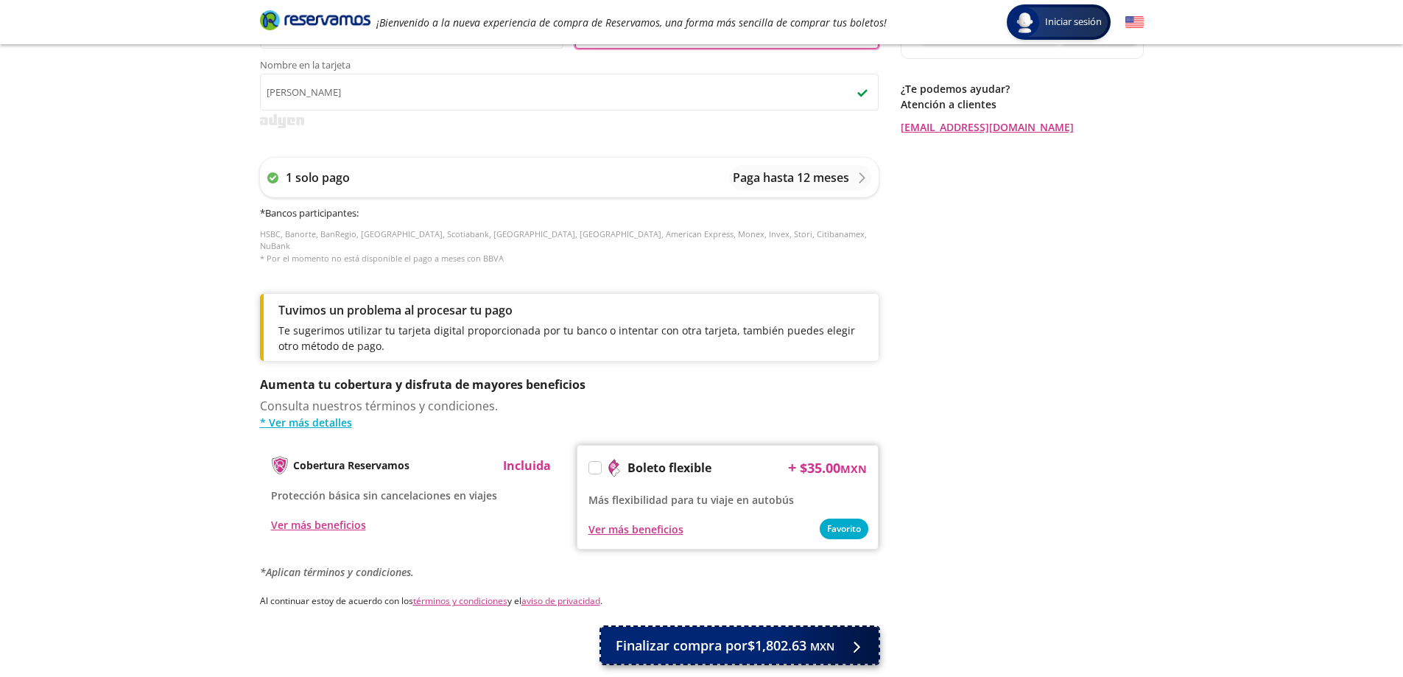
click at [695, 635] on span "Finalizar compra por $1,802.63 MXN" at bounding box center [725, 645] width 219 height 20
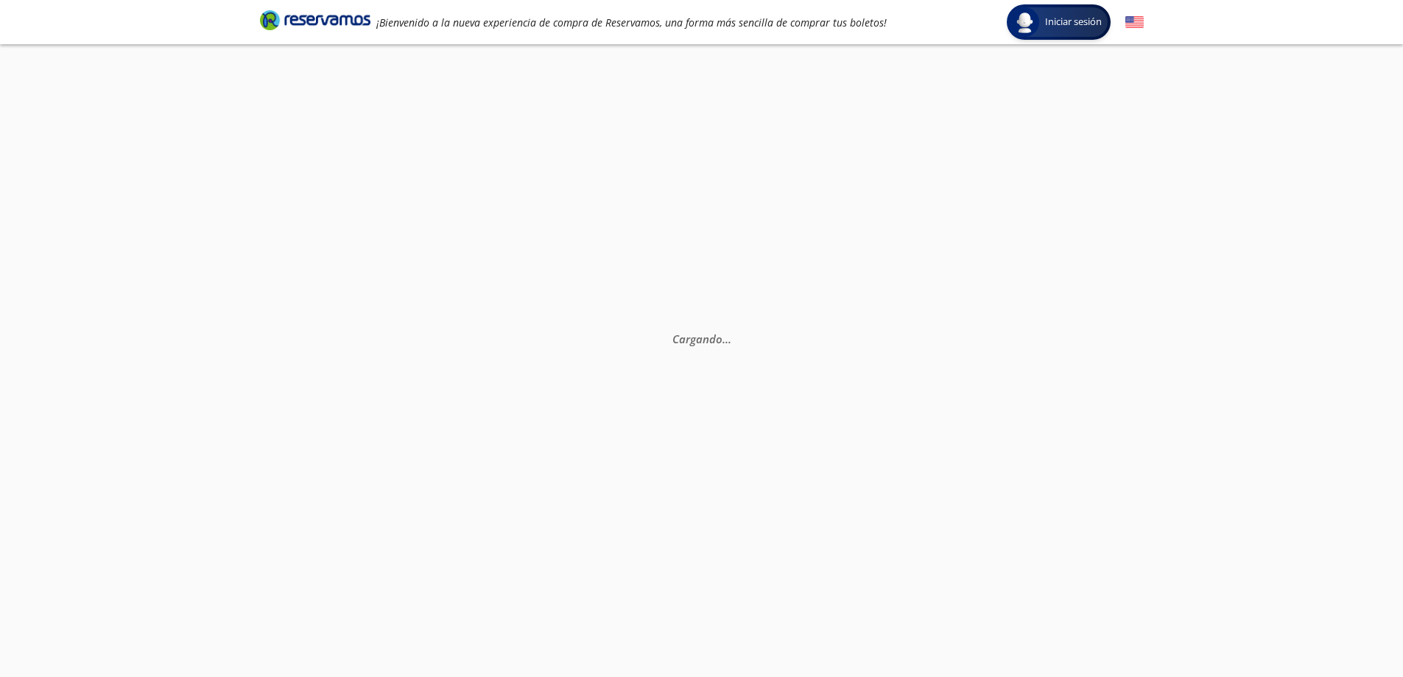
scroll to position [0, 0]
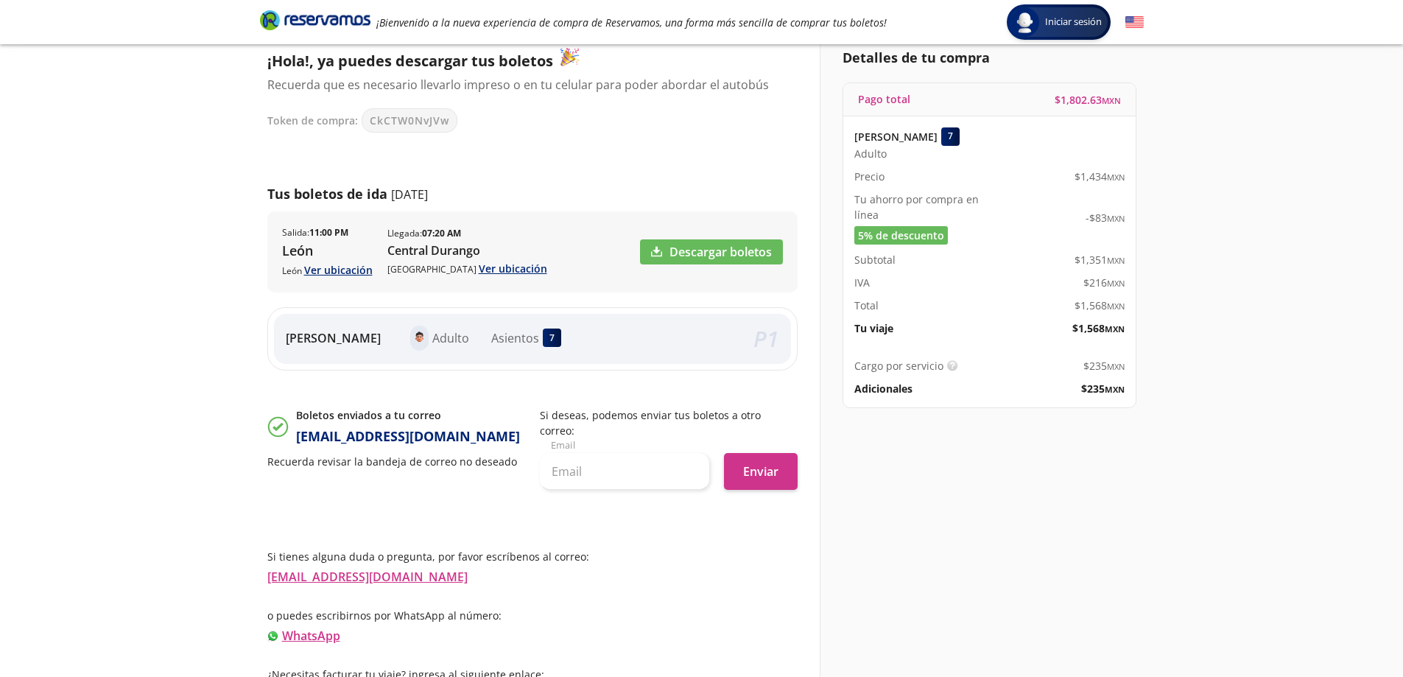
scroll to position [128, 0]
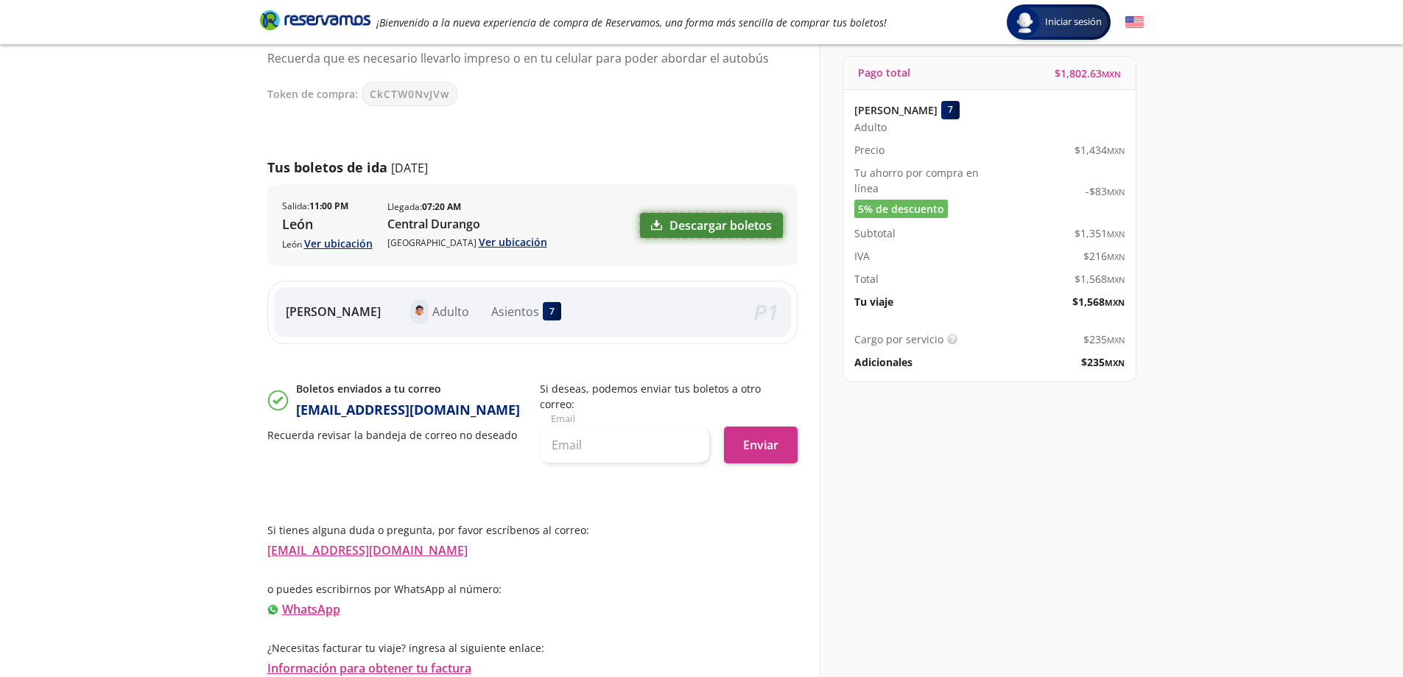
click at [733, 220] on link "Descargar boletos" at bounding box center [711, 225] width 143 height 25
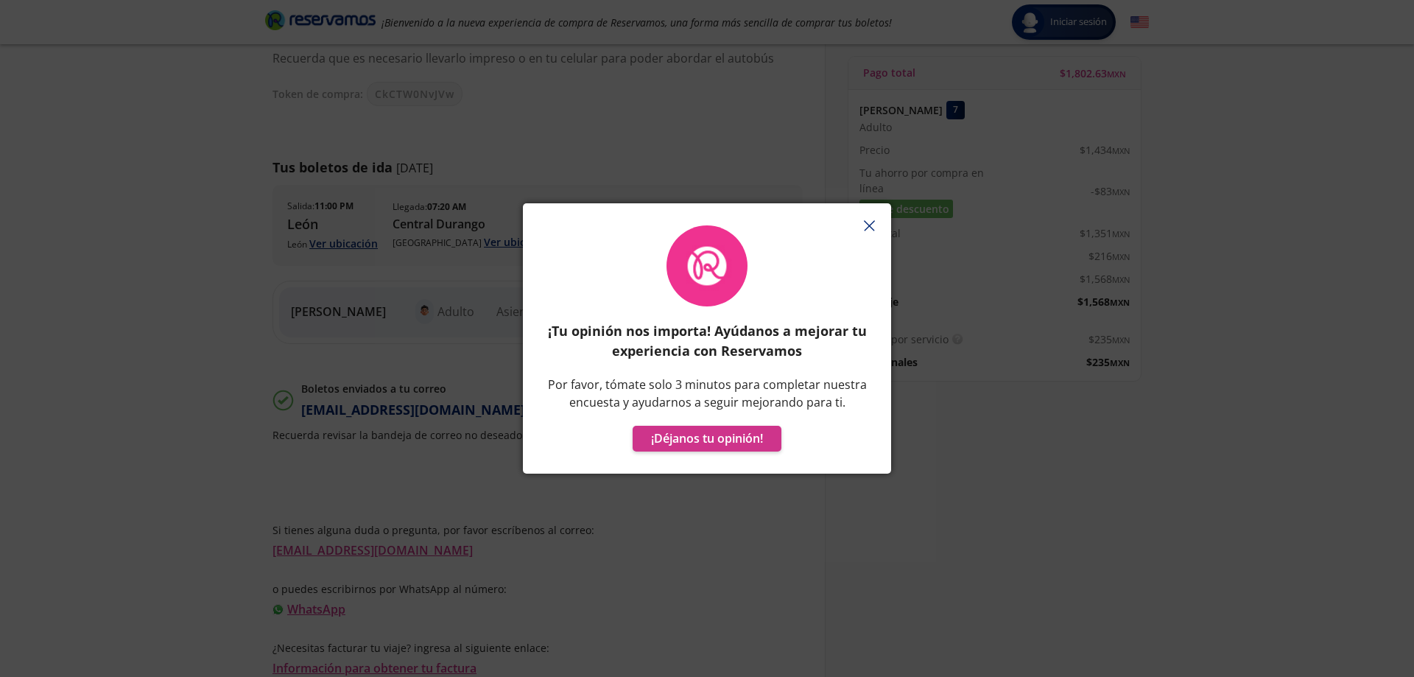
click at [867, 222] on icon "button" at bounding box center [869, 225] width 11 height 11
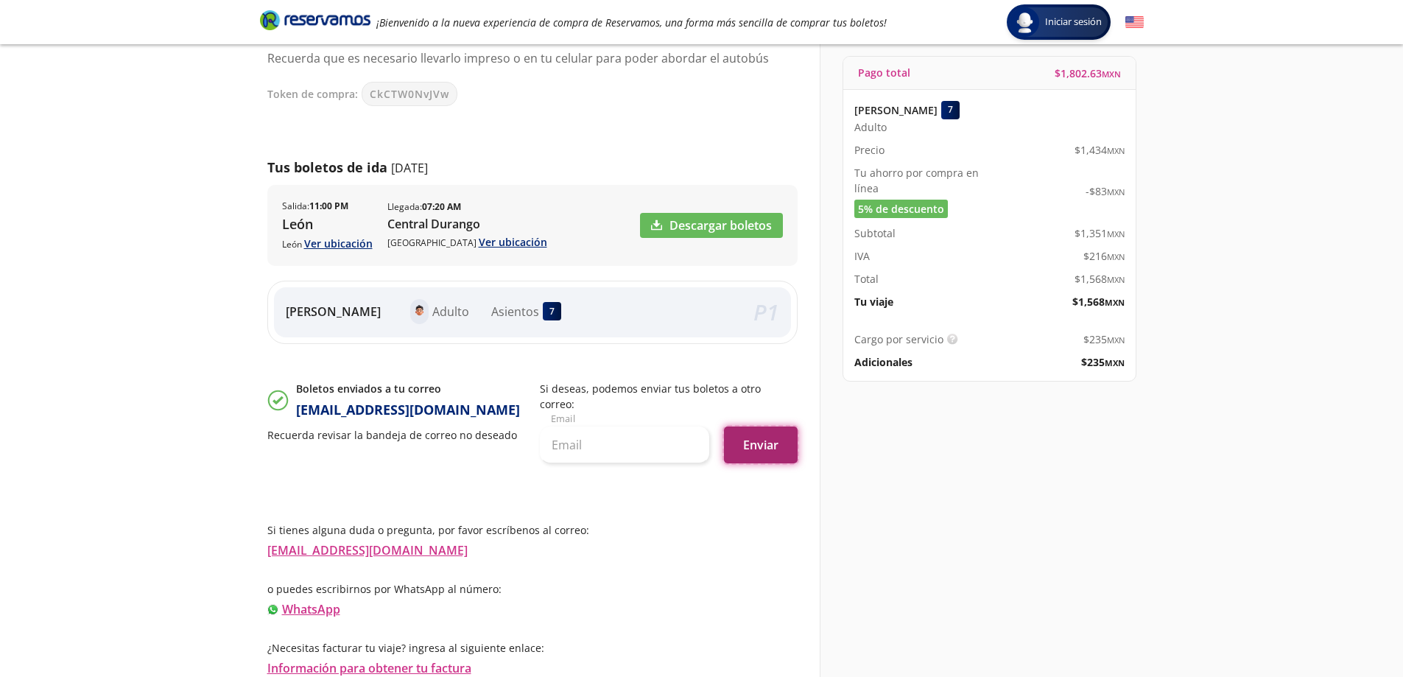
click at [761, 443] on button "Enviar" at bounding box center [761, 444] width 74 height 37
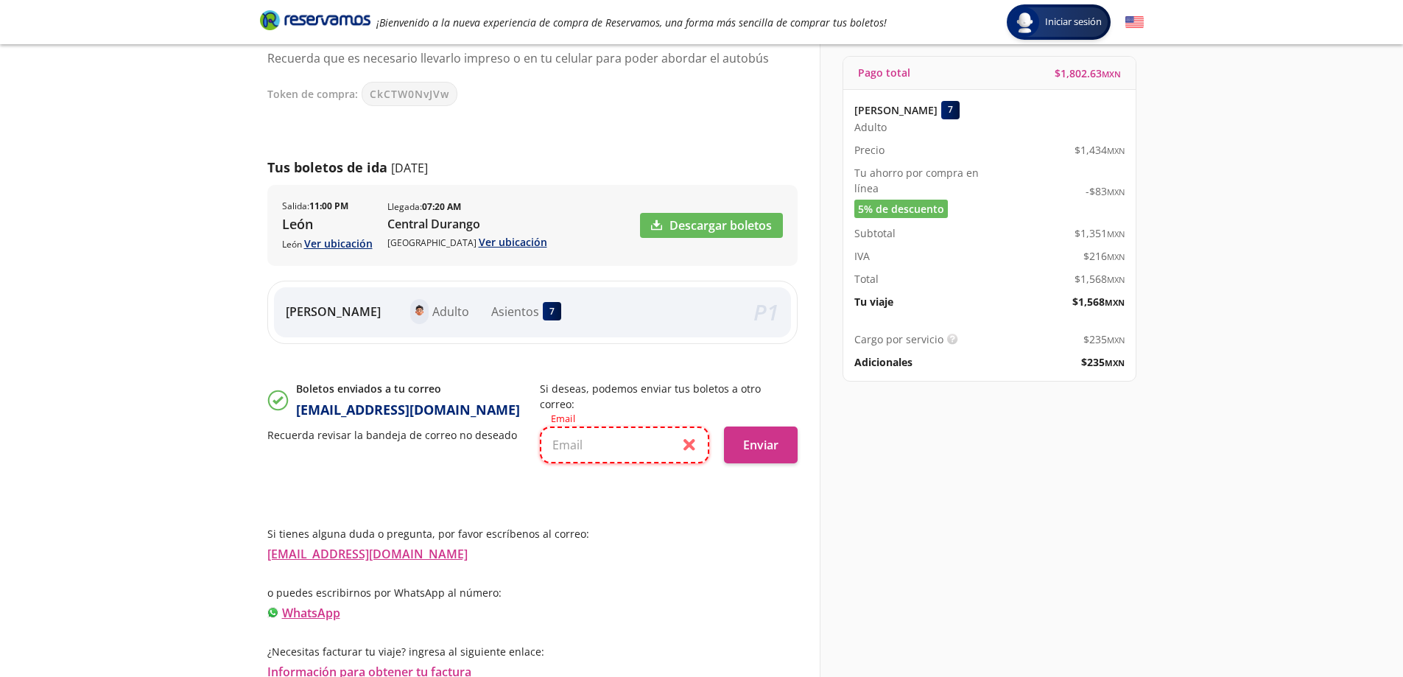
click at [622, 441] on input "text" at bounding box center [624, 444] width 169 height 37
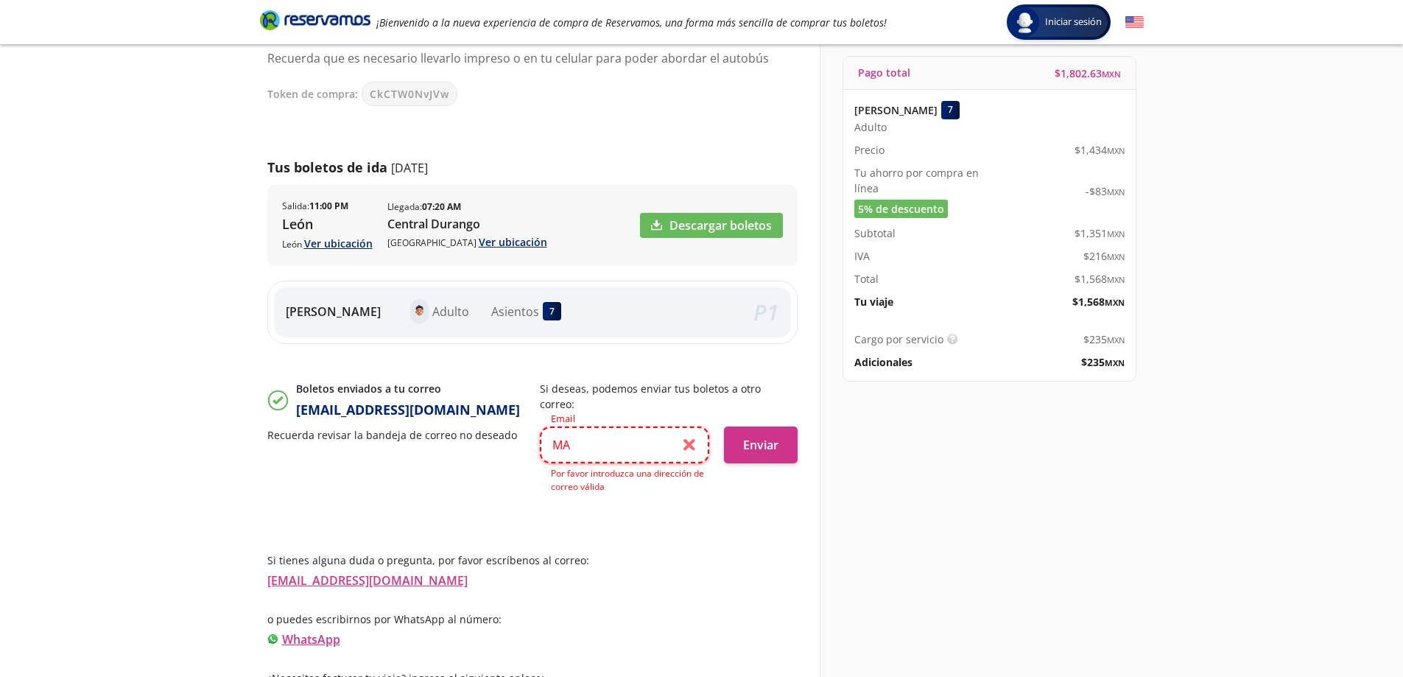
type input "M"
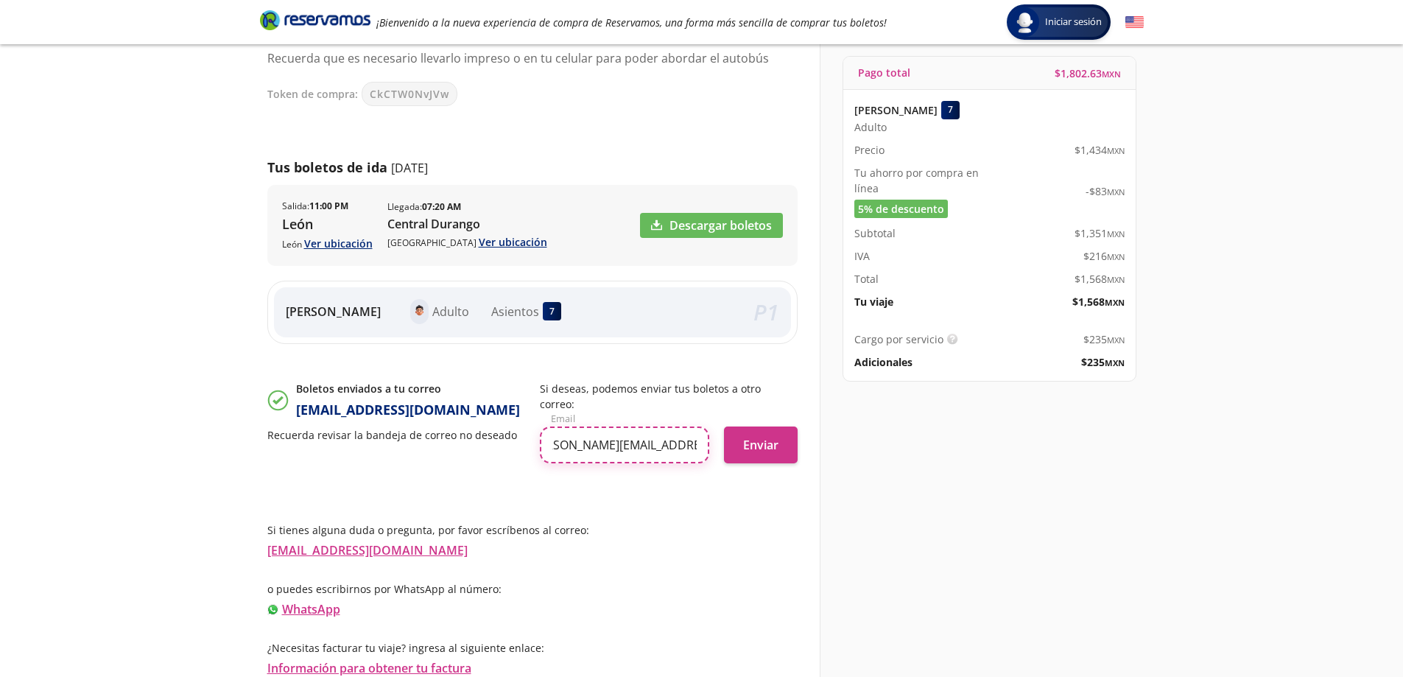
scroll to position [0, 35]
click at [772, 447] on button "Enviar" at bounding box center [761, 444] width 74 height 37
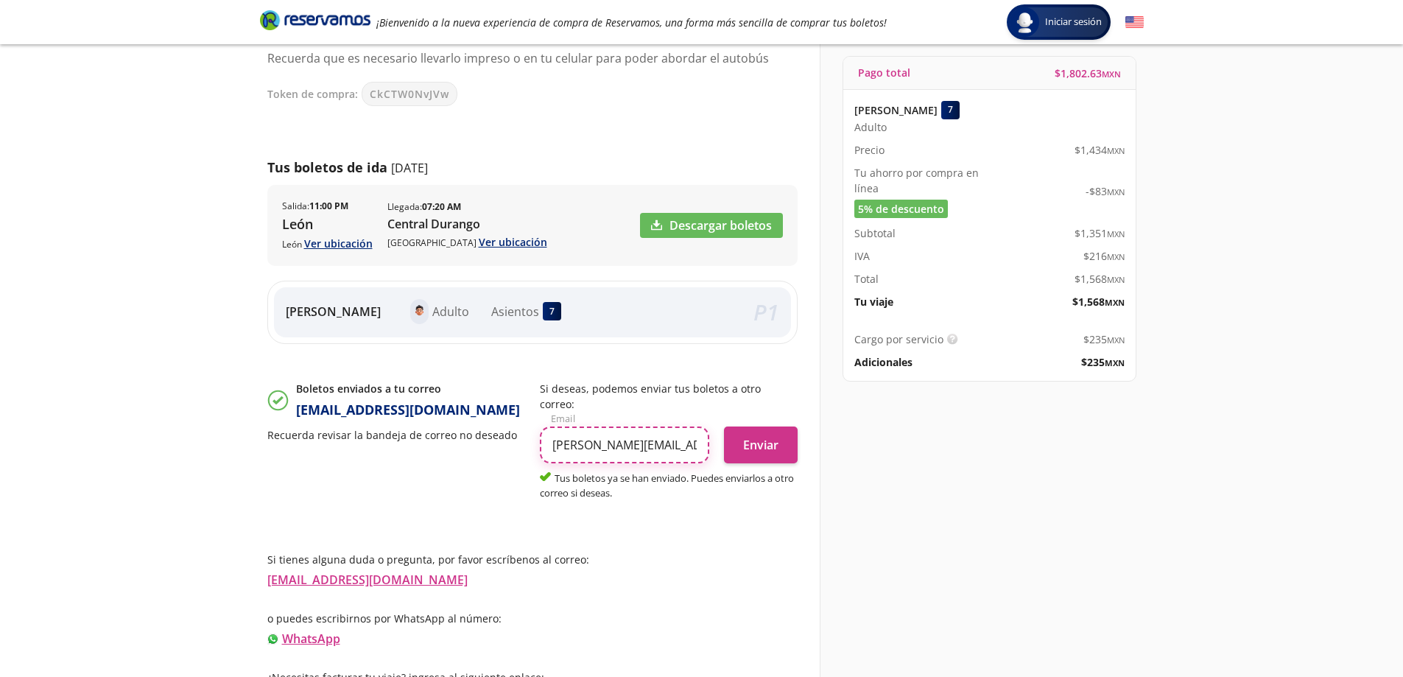
click at [683, 443] on input "mauro.scudeler@gmail.com" at bounding box center [624, 444] width 169 height 37
drag, startPoint x: 703, startPoint y: 448, endPoint x: 518, endPoint y: 438, distance: 185.1
click at [519, 438] on div "Boletos enviados a tu correo FACTURASMAURO032025@GMAIL.COM Recuerda revisar la …" at bounding box center [532, 441] width 530 height 120
type input "facturasmauro032025@gmail.com"
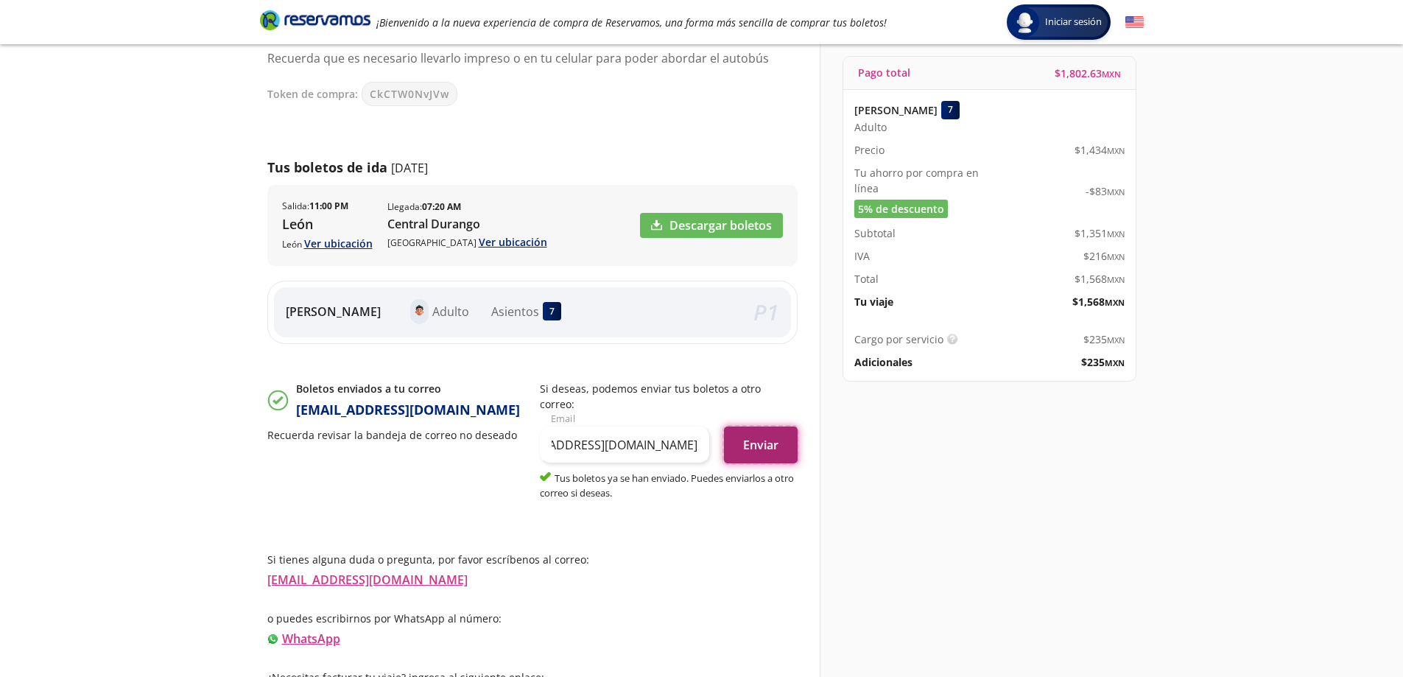
click at [747, 443] on button "Enviar" at bounding box center [761, 444] width 74 height 37
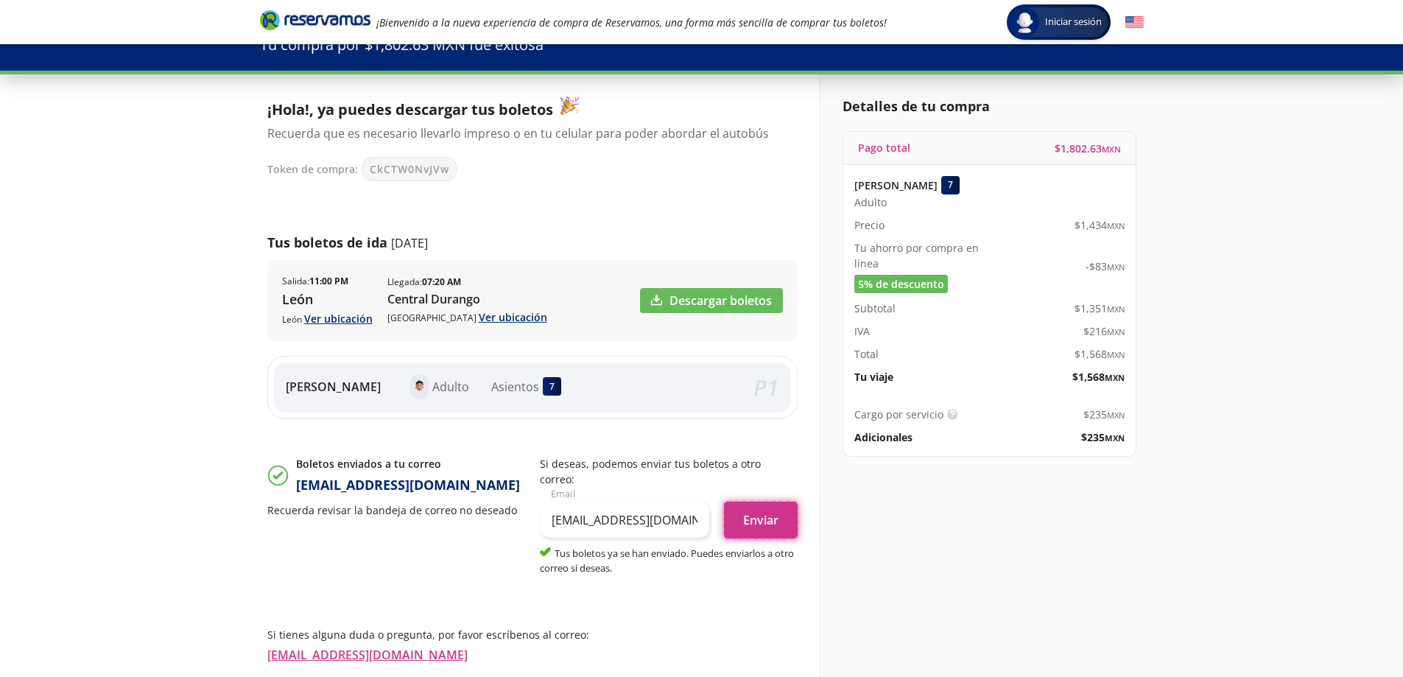
scroll to position [0, 0]
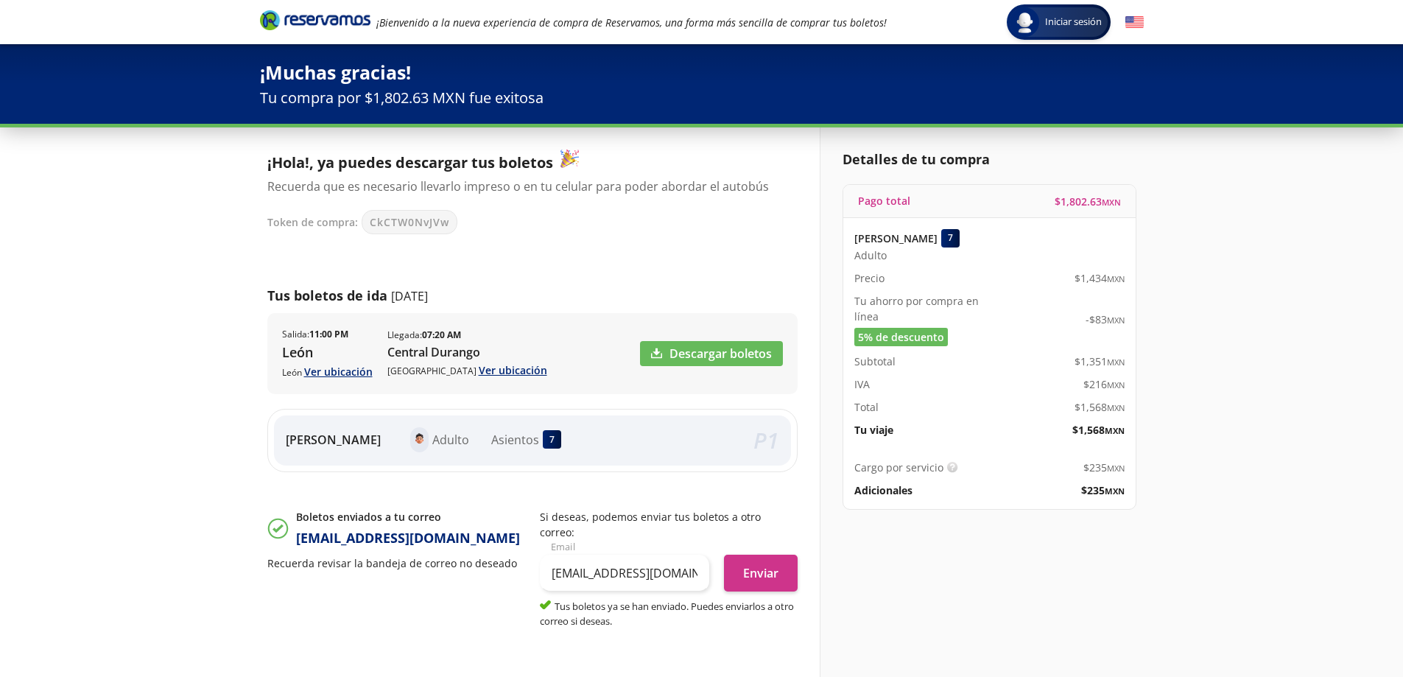
click at [1143, 283] on div "Detalles de tu compra Pago total $ 1,802.63 MXN MAURO SCUDELER 7 Adulto Precio …" at bounding box center [982, 481] width 324 height 708
